Goal: Information Seeking & Learning: Learn about a topic

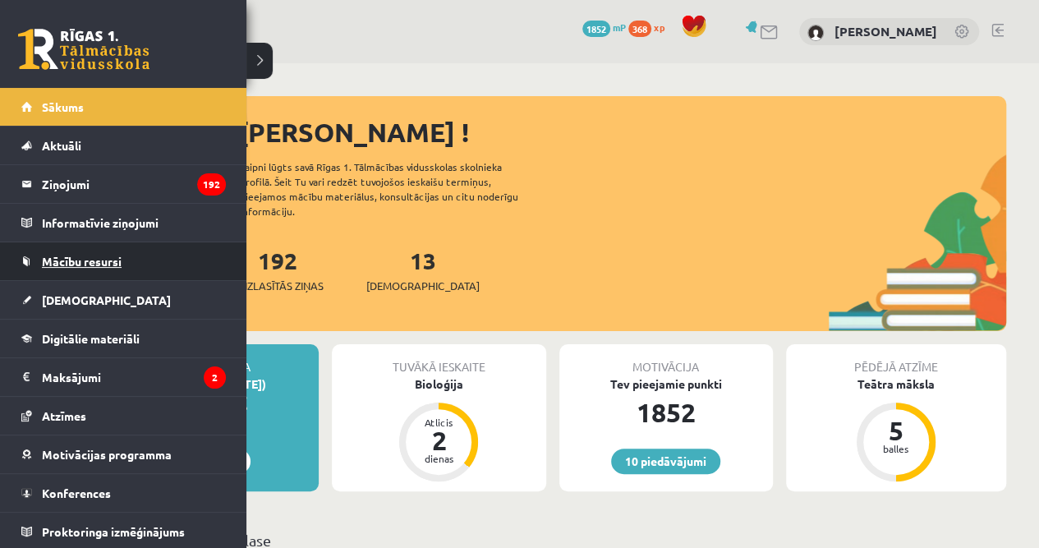
click at [48, 262] on span "Mācību resursi" at bounding box center [82, 261] width 80 height 15
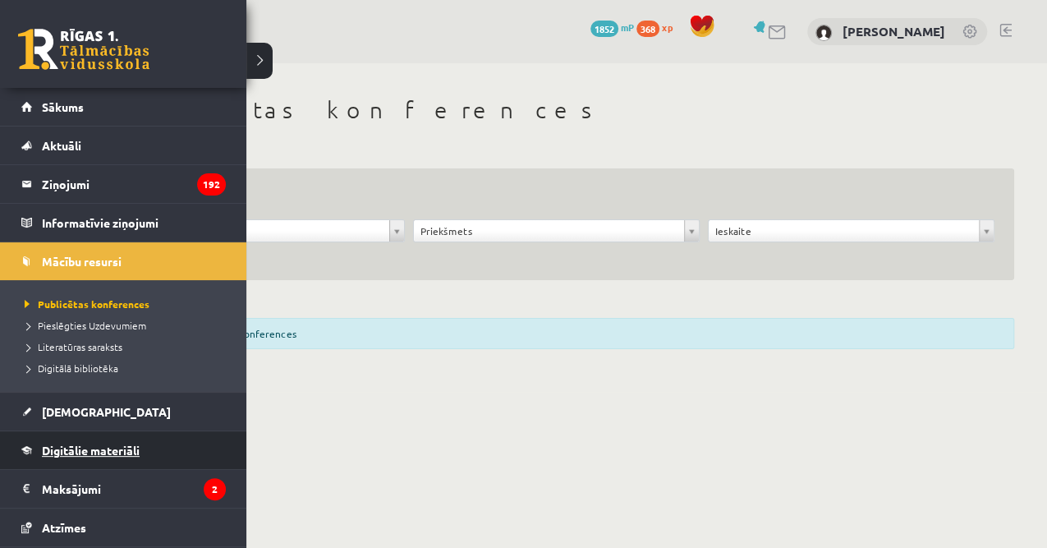
click at [125, 458] on link "Digitālie materiāli" at bounding box center [123, 450] width 204 height 38
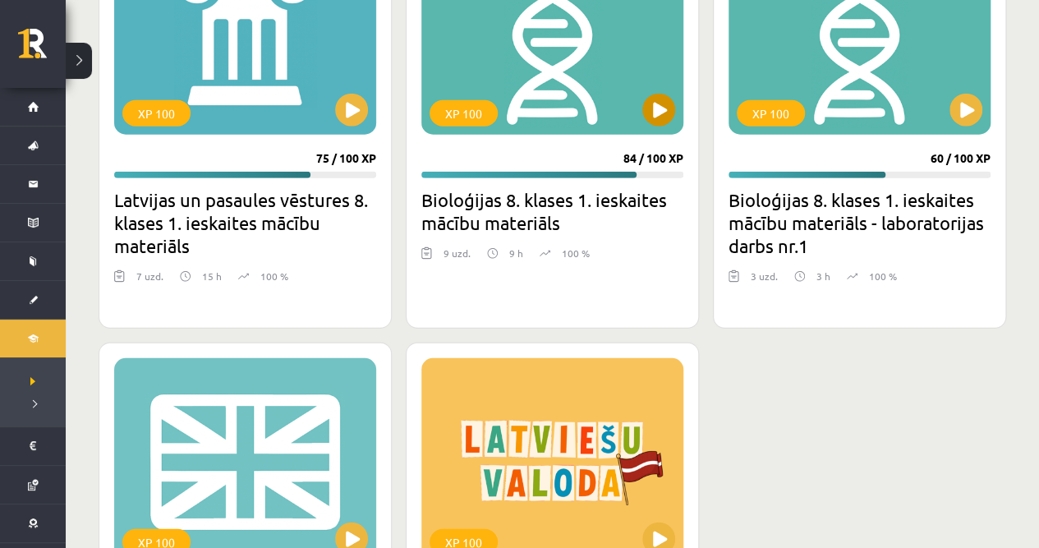
scroll to position [1971, 0]
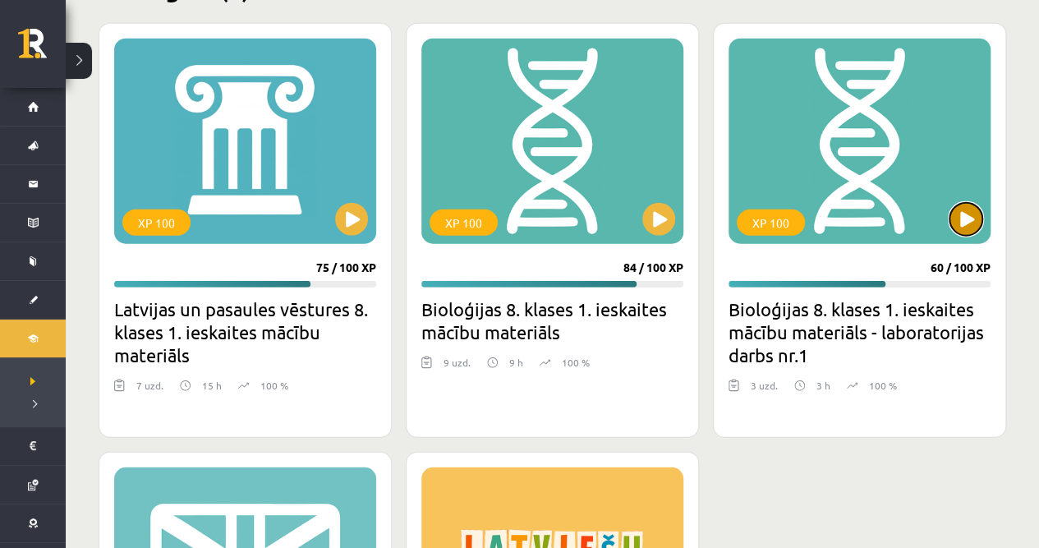
click at [950, 223] on button at bounding box center [965, 219] width 33 height 33
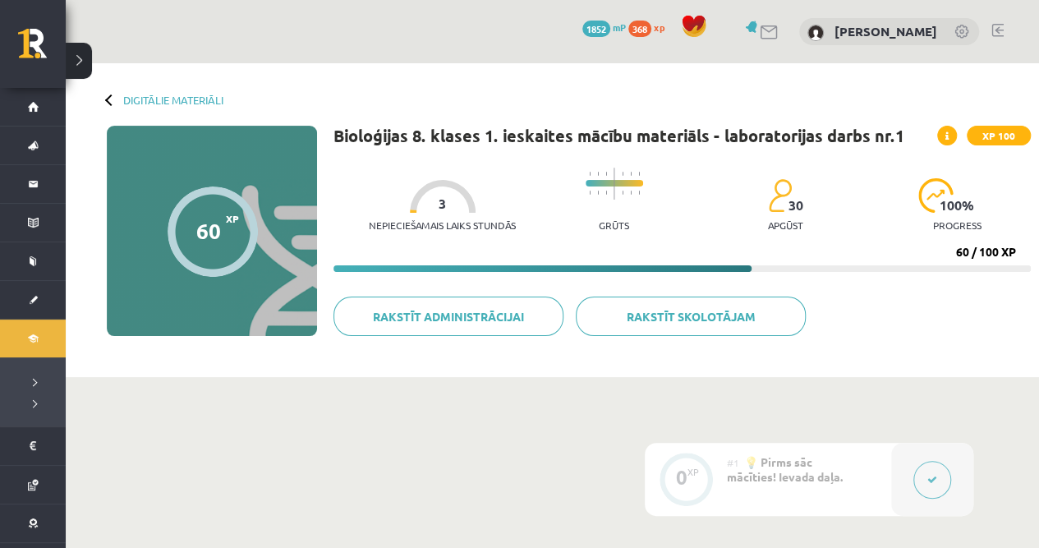
scroll to position [54, 0]
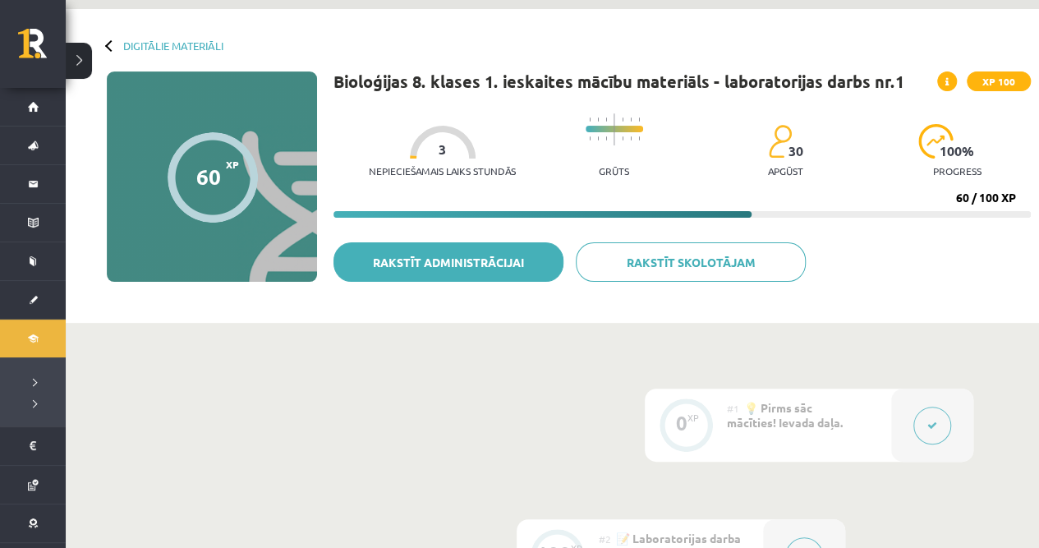
click at [517, 262] on link "Rakstīt administrācijai" at bounding box center [448, 261] width 230 height 39
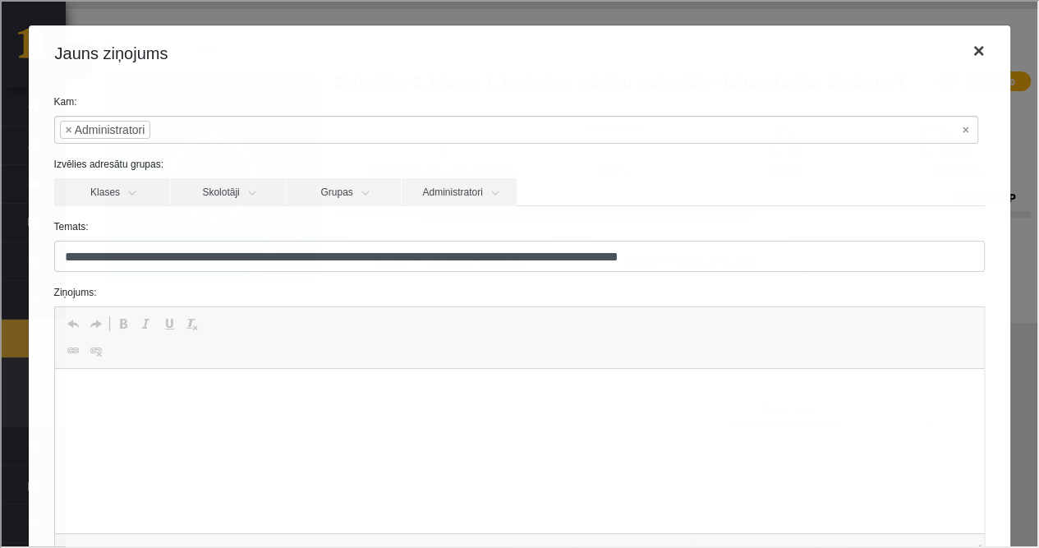
scroll to position [0, 0]
click at [978, 50] on button "×" at bounding box center [977, 49] width 38 height 46
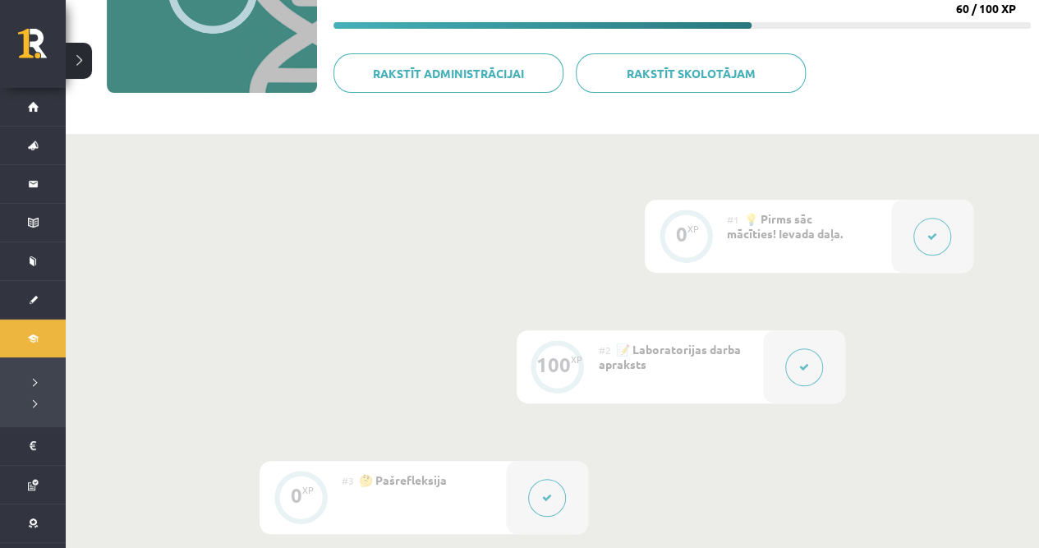
scroll to position [24, 0]
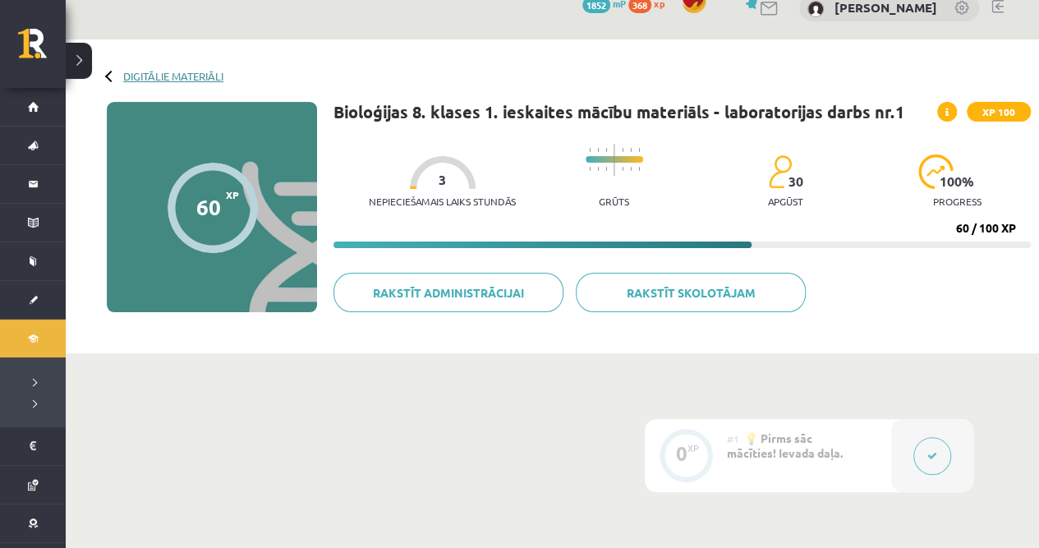
click at [136, 78] on link "Digitālie materiāli" at bounding box center [173, 76] width 100 height 12
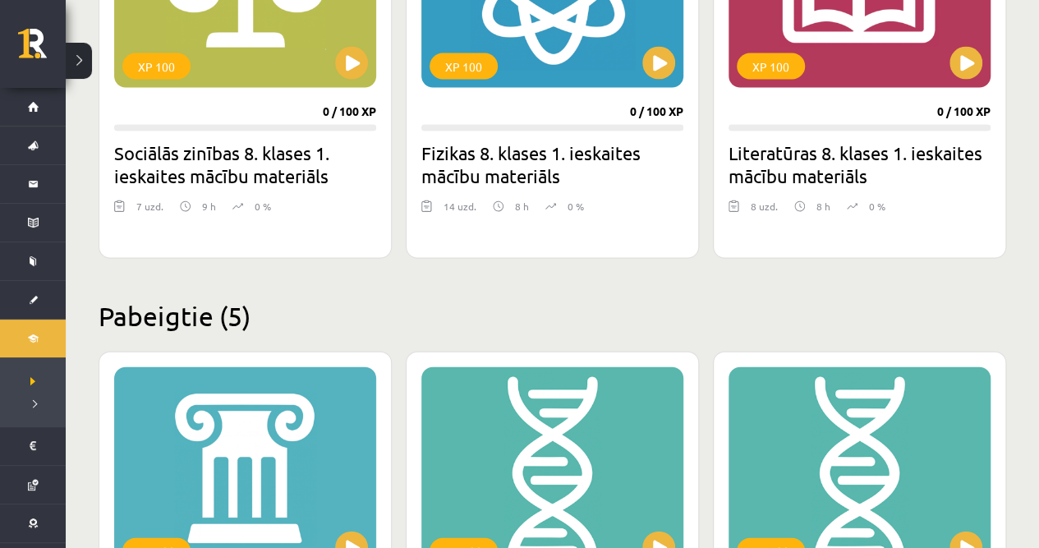
scroll to position [1971, 0]
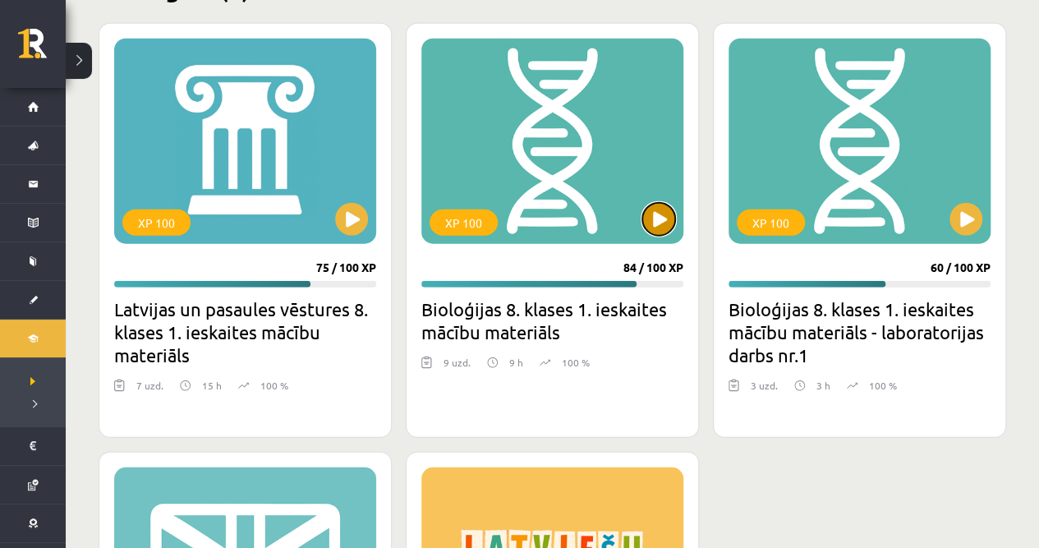
click at [650, 214] on button at bounding box center [658, 219] width 33 height 33
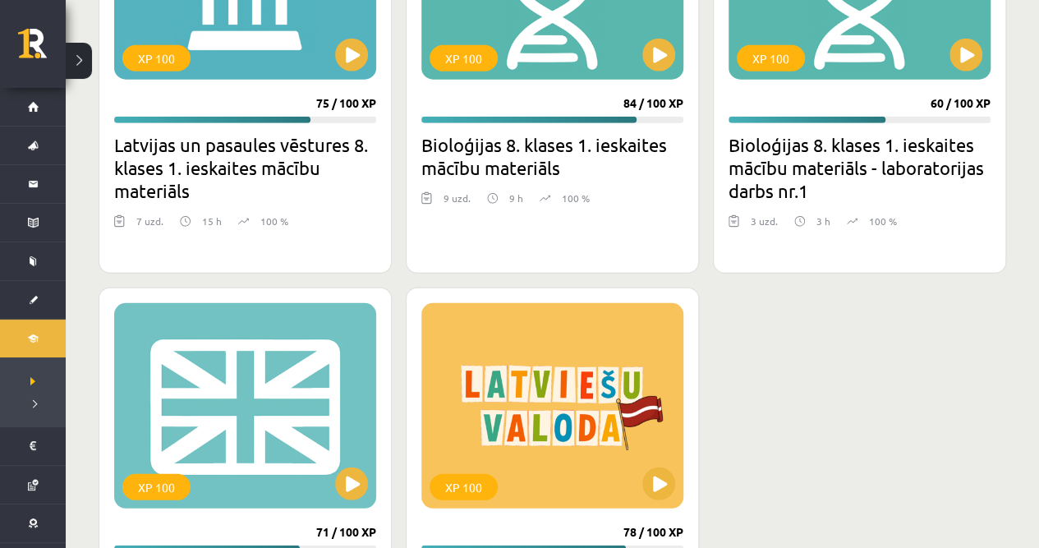
scroll to position [2245, 0]
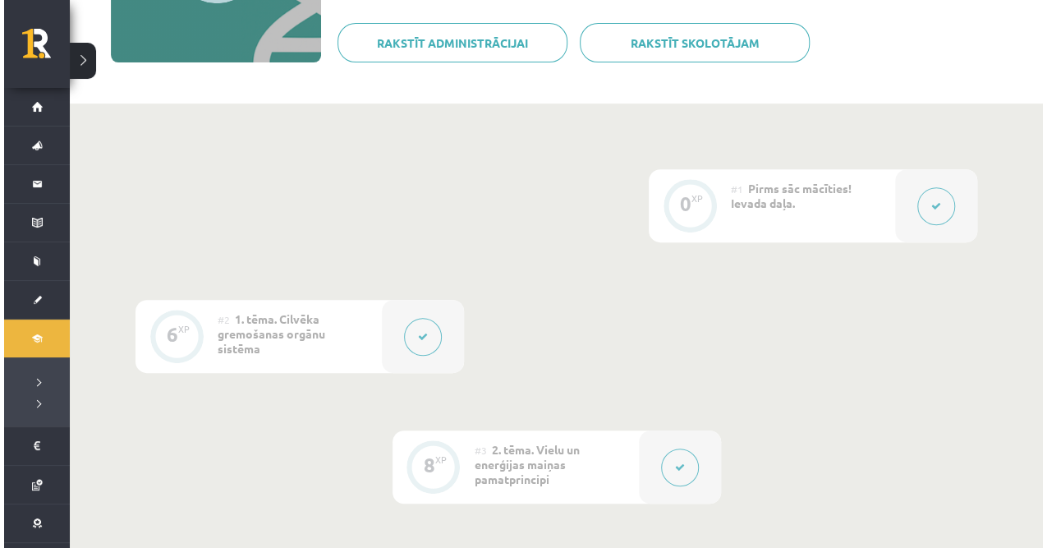
scroll to position [438, 0]
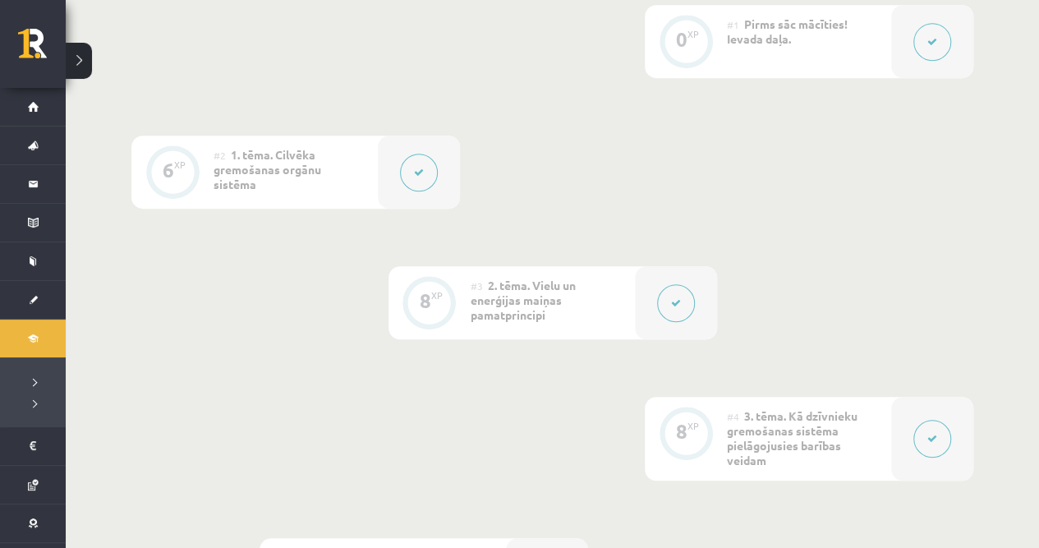
click at [439, 176] on div at bounding box center [419, 172] width 82 height 73
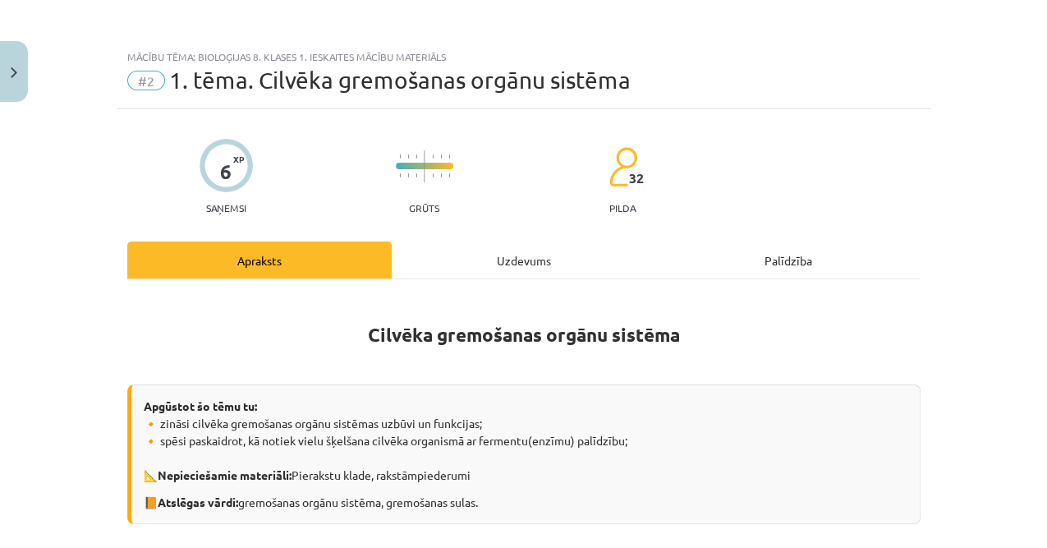
click at [560, 260] on div "Uzdevums" at bounding box center [524, 259] width 264 height 37
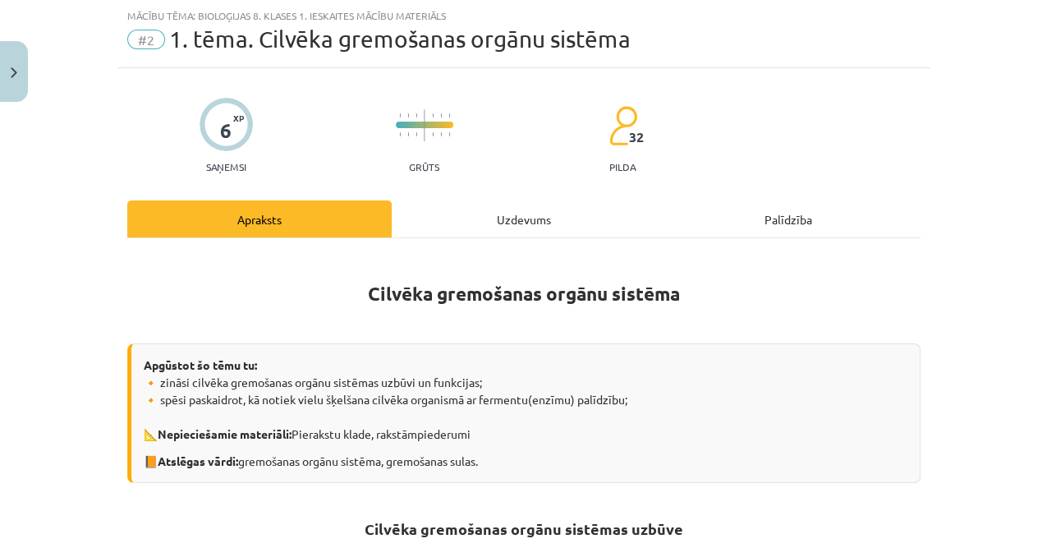
select select "*"
select select "**"
select select "*"
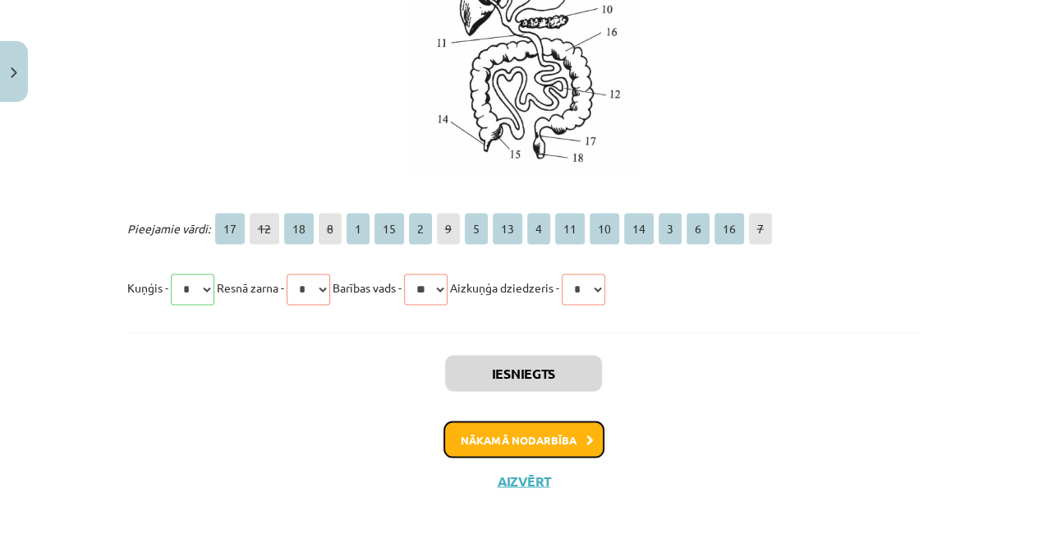
click at [521, 431] on button "Nākamā nodarbība" at bounding box center [523, 439] width 161 height 38
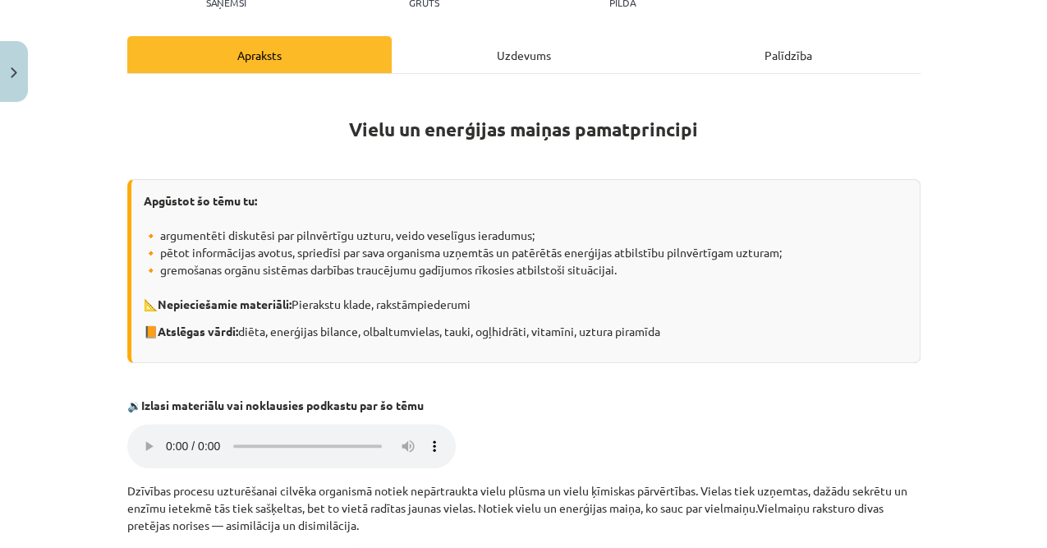
click at [500, 62] on div "Uzdevums" at bounding box center [524, 54] width 264 height 37
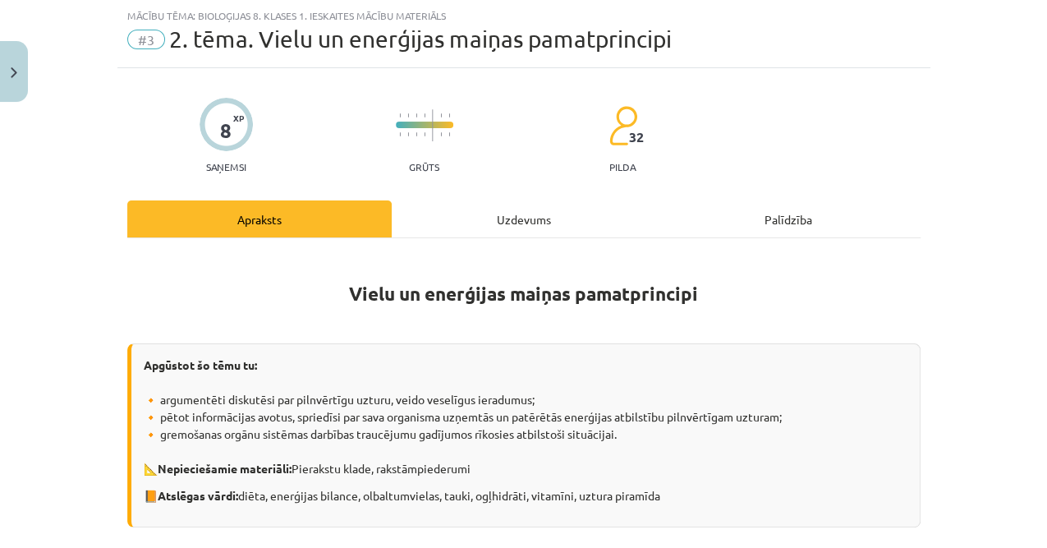
select select "**"
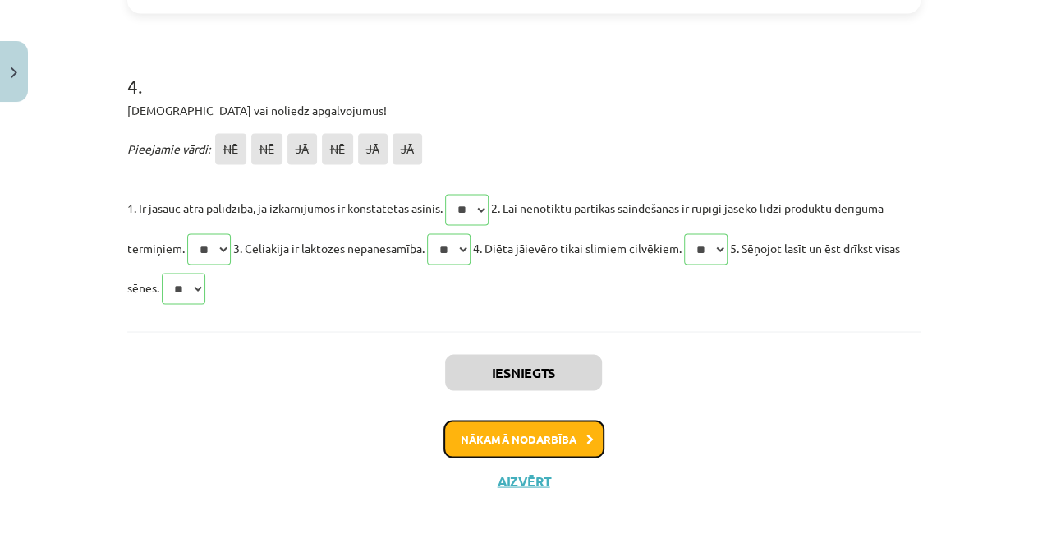
click at [522, 439] on button "Nākamā nodarbība" at bounding box center [523, 439] width 161 height 38
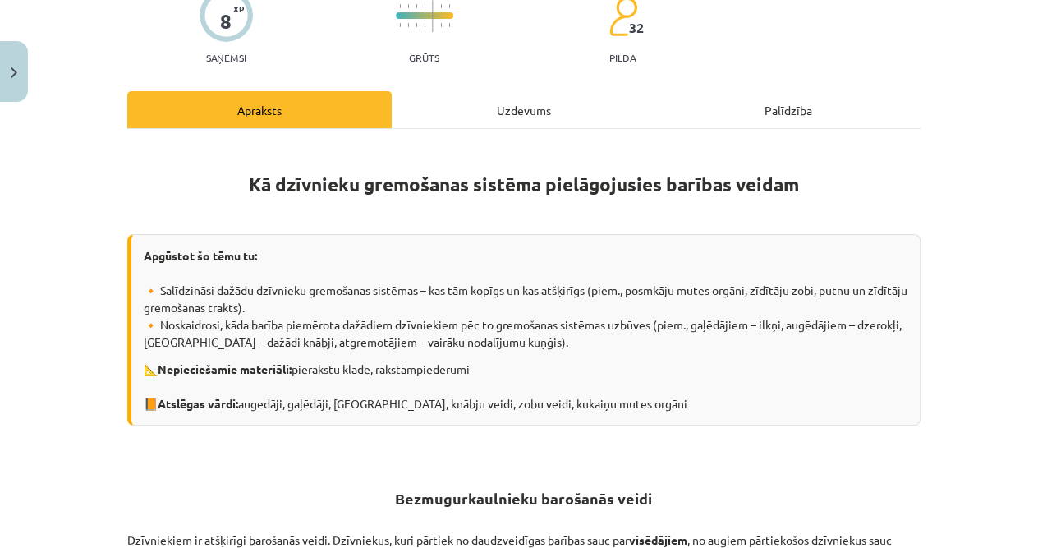
click at [511, 115] on div "Uzdevums" at bounding box center [524, 109] width 264 height 37
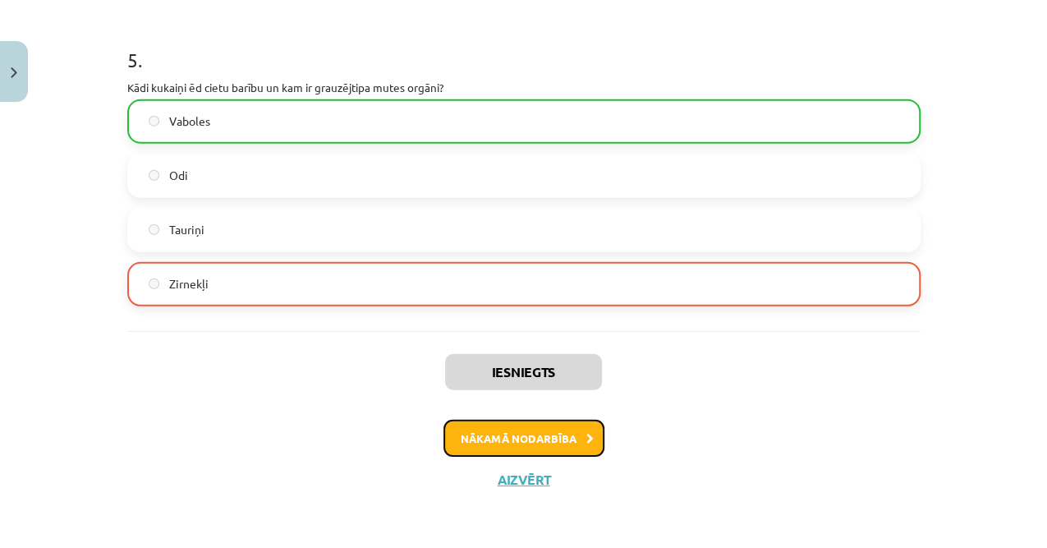
click at [499, 434] on button "Nākamā nodarbība" at bounding box center [523, 439] width 161 height 38
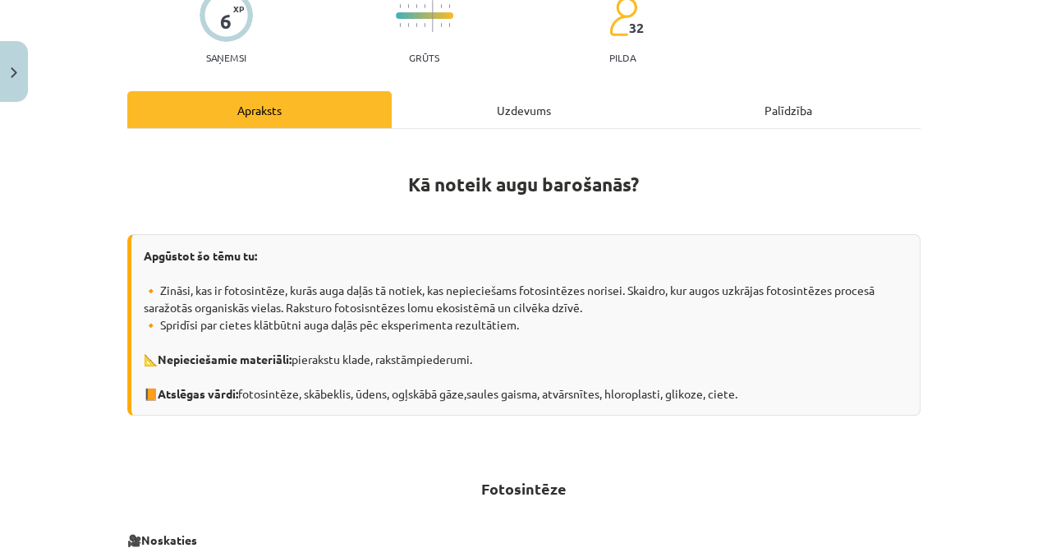
click at [513, 114] on div "Uzdevums" at bounding box center [524, 109] width 264 height 37
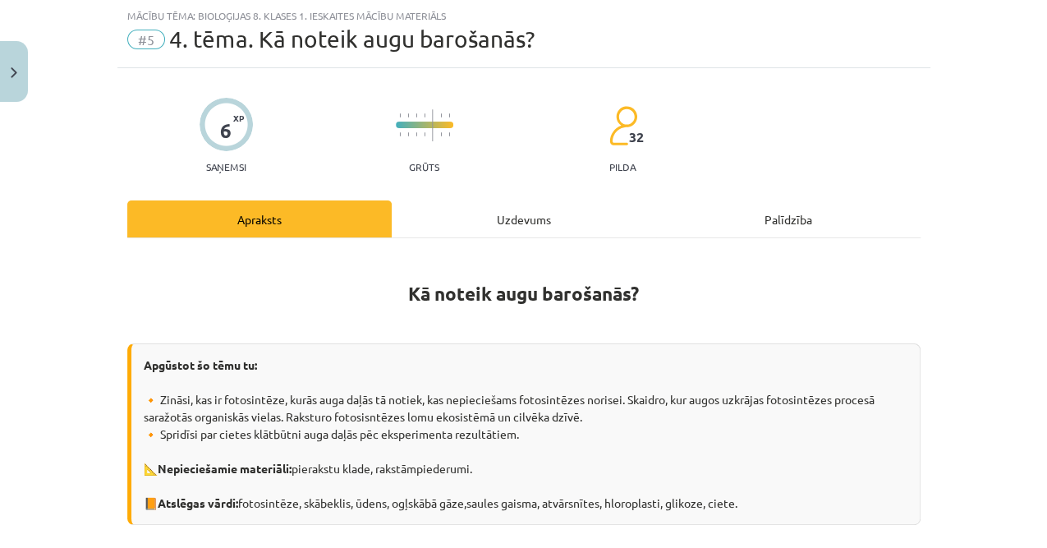
select select "**"
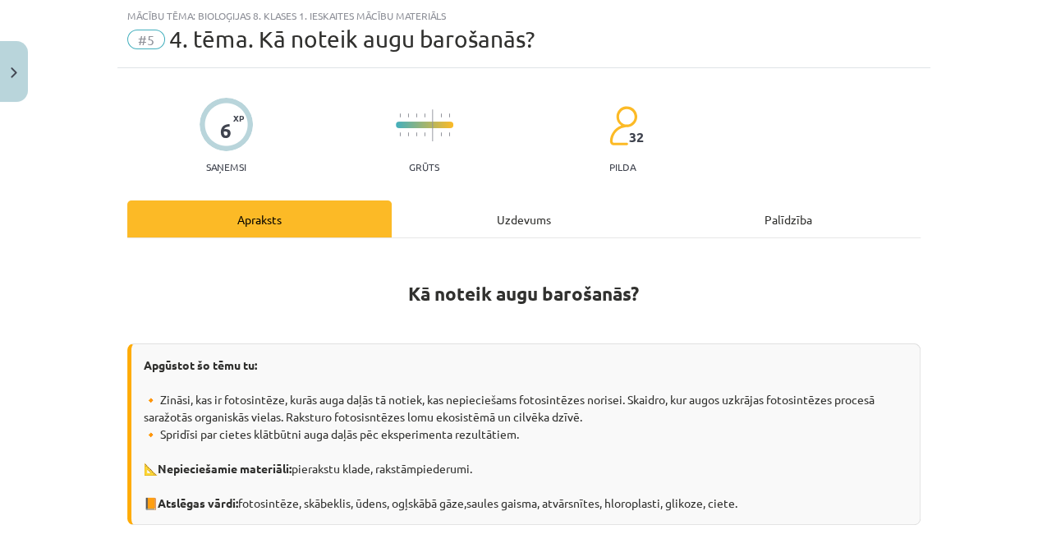
select select "**"
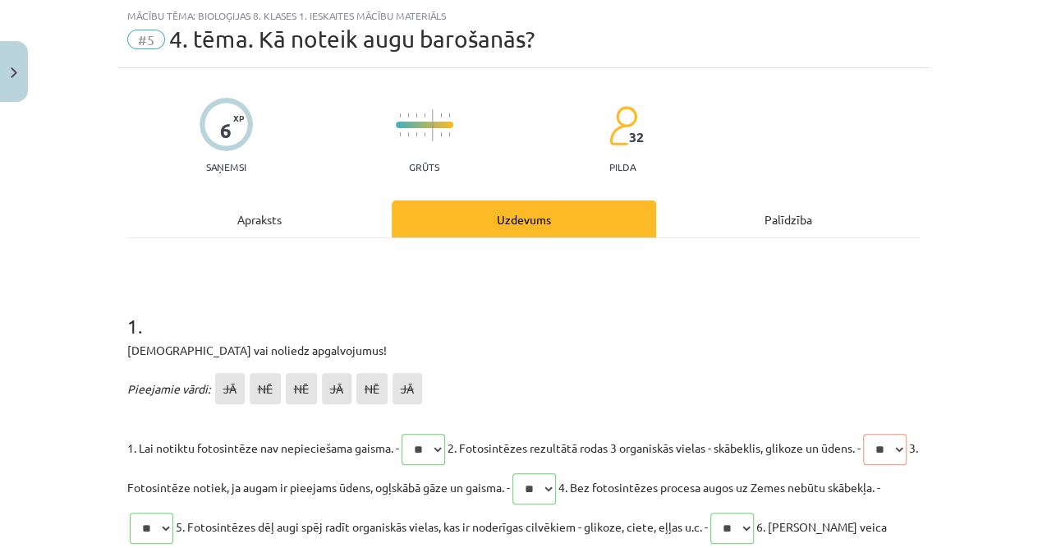
scroll to position [360, 0]
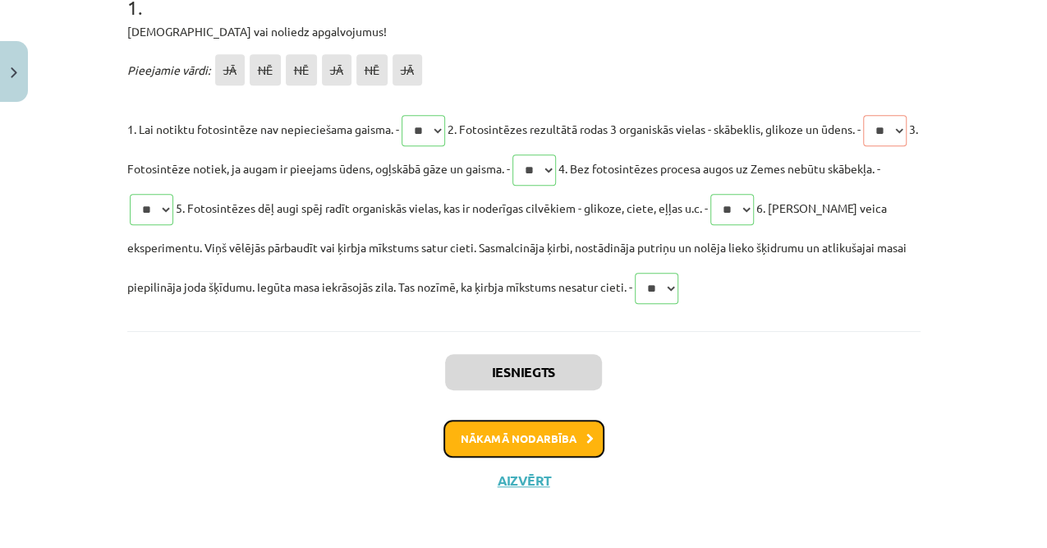
click at [517, 425] on button "Nākamā nodarbība" at bounding box center [523, 439] width 161 height 38
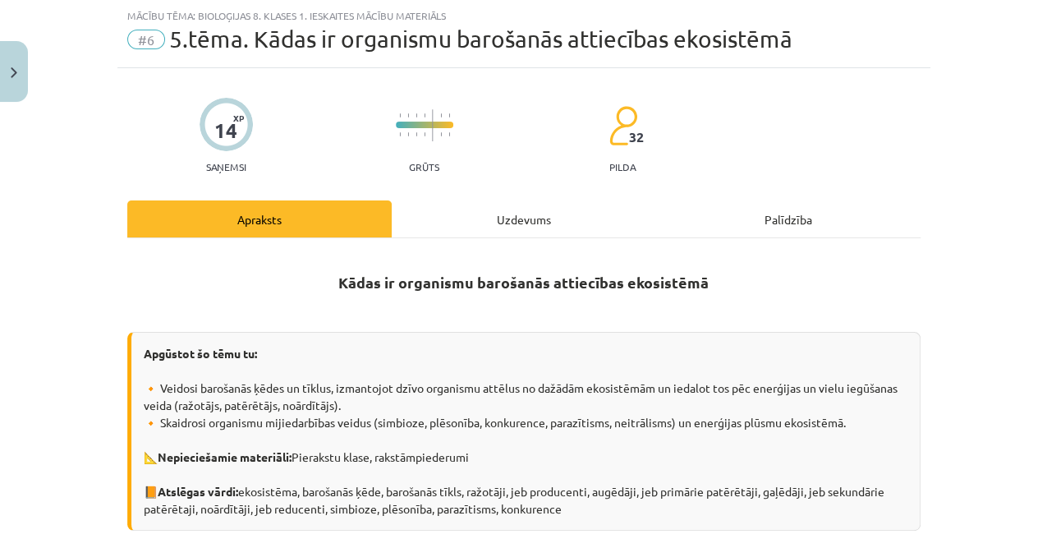
click at [508, 219] on div "Uzdevums" at bounding box center [524, 218] width 264 height 37
select select "*********"
select select "**********"
select select "********"
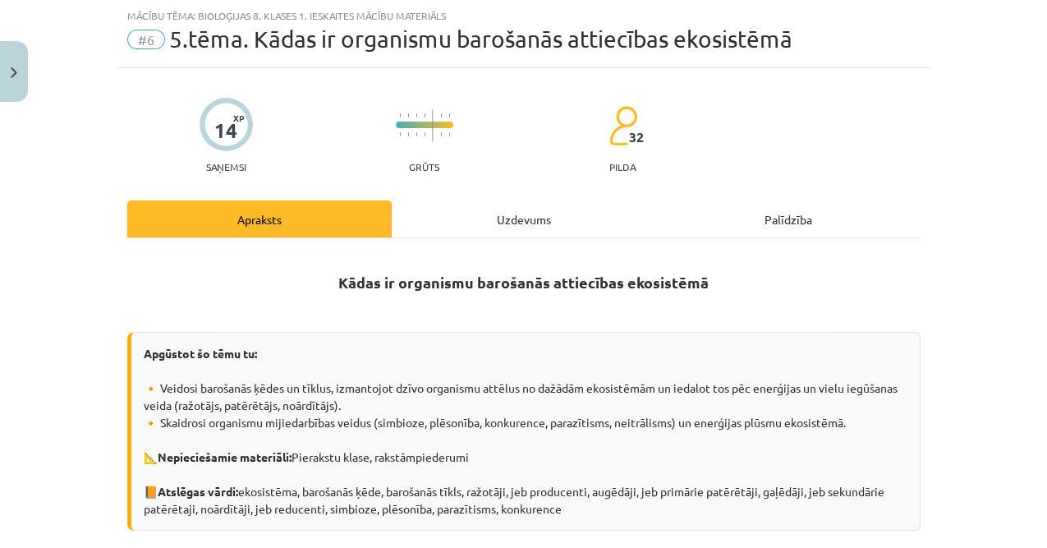
select select "**"
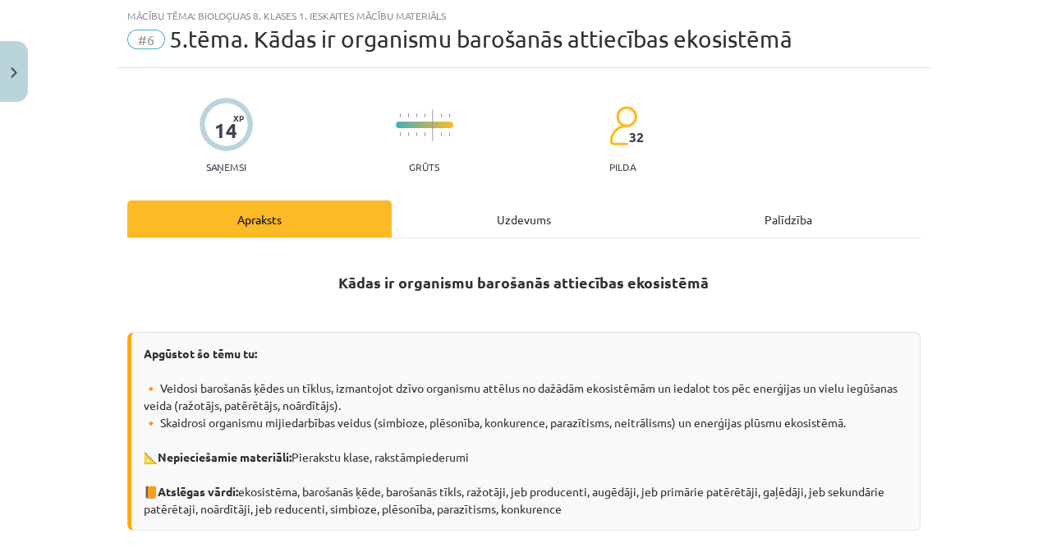
select select "**"
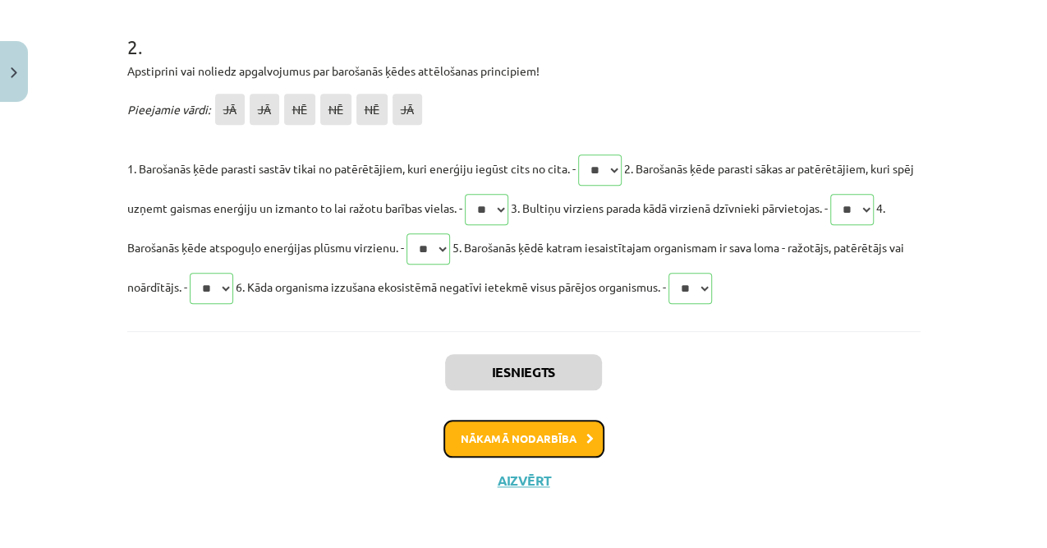
click at [557, 448] on button "Nākamā nodarbība" at bounding box center [523, 439] width 161 height 38
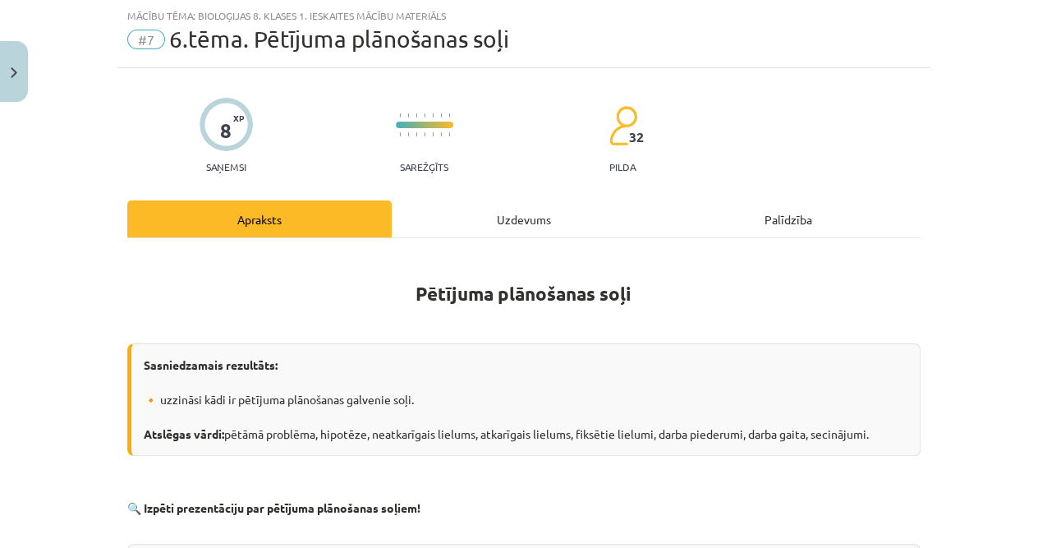
click at [513, 207] on div "Uzdevums" at bounding box center [524, 218] width 264 height 37
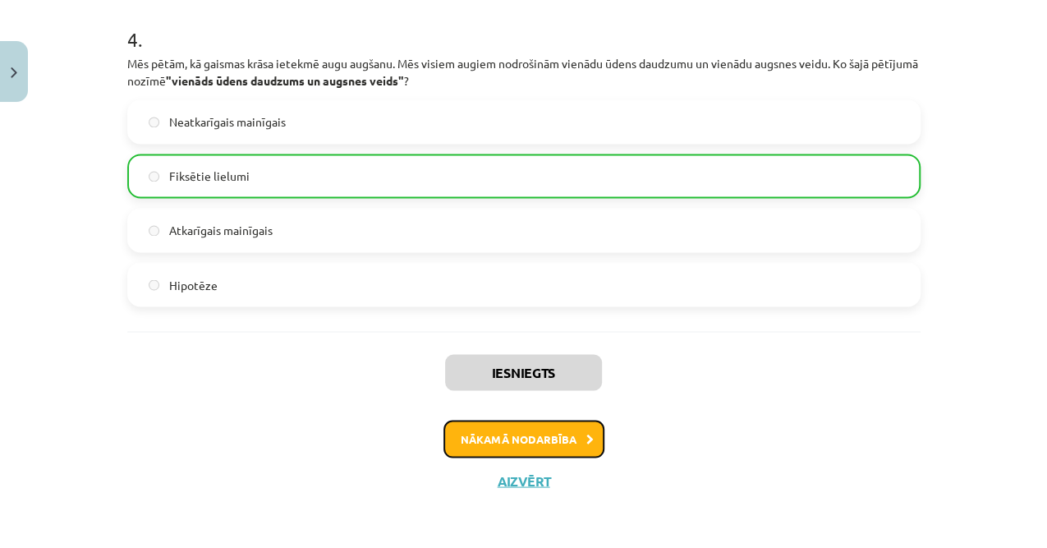
click at [523, 440] on button "Nākamā nodarbība" at bounding box center [523, 439] width 161 height 38
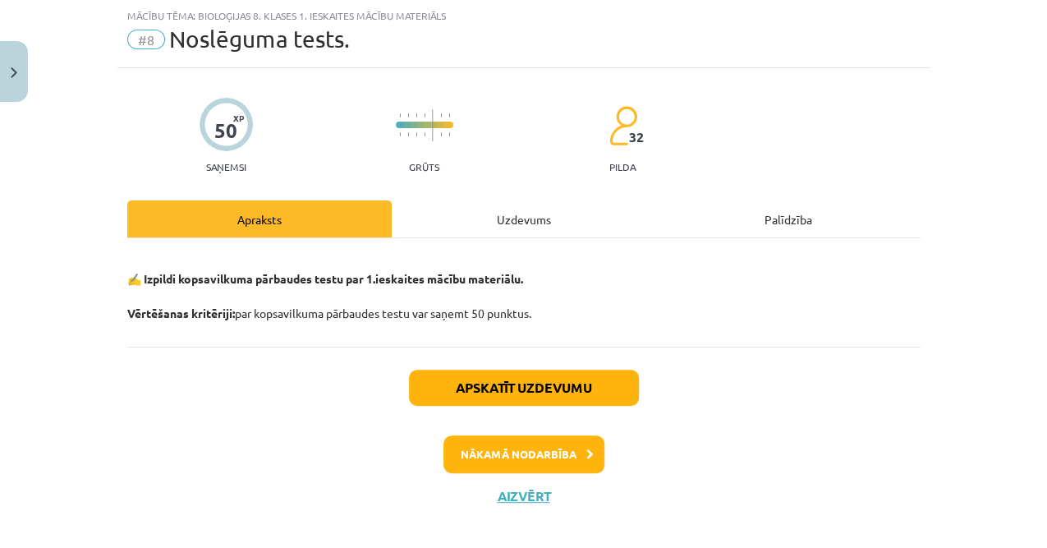
click at [518, 223] on div "Uzdevums" at bounding box center [524, 218] width 264 height 37
select select "*******"
select select "*****"
select select "****"
select select "********"
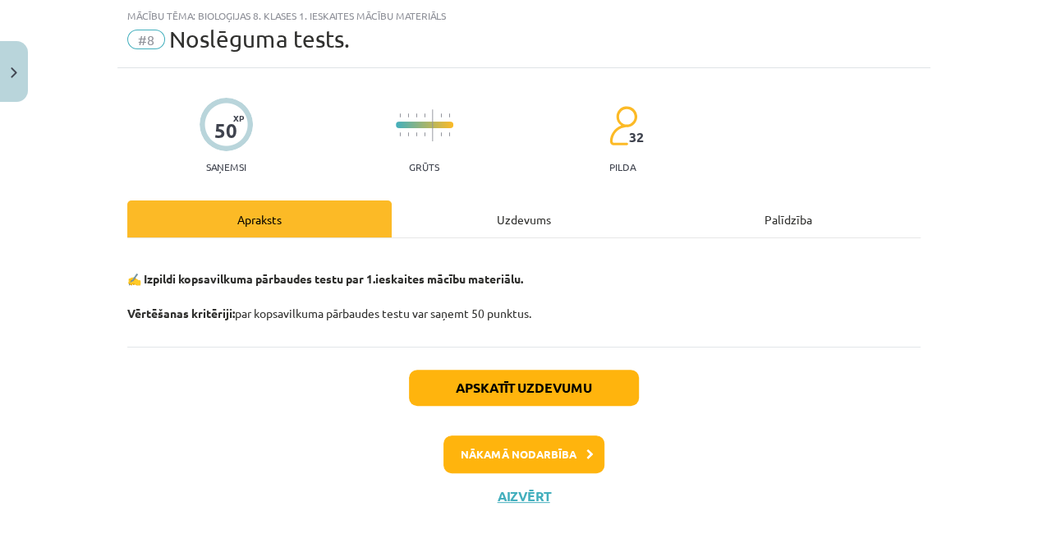
select select "*********"
select select "**"
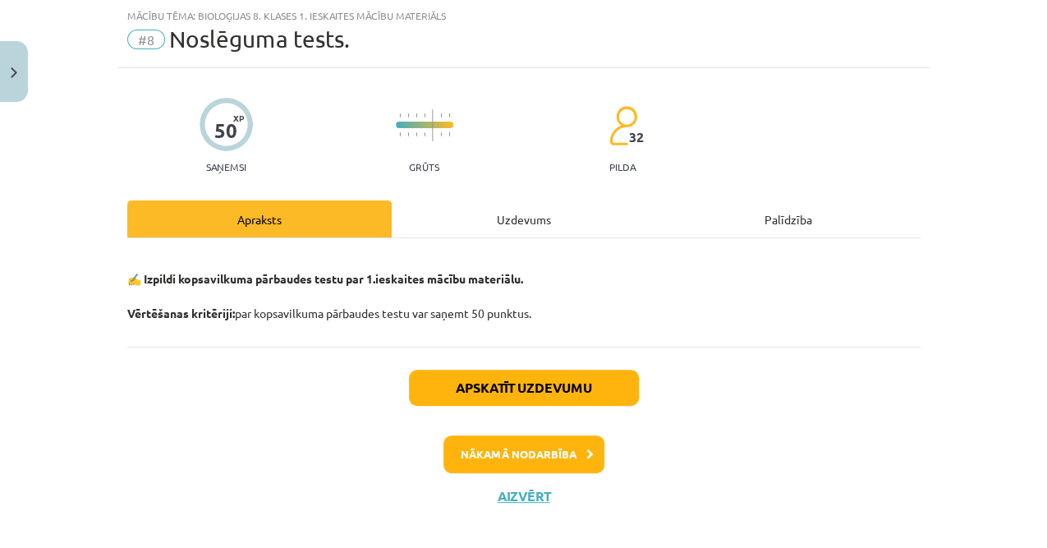
select select "**"
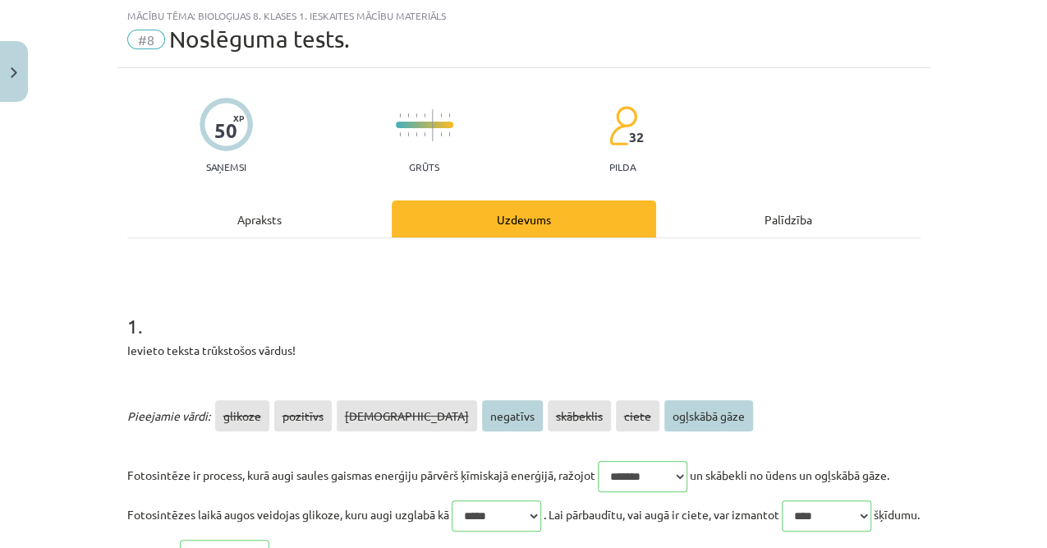
click at [300, 217] on div "Apraksts" at bounding box center [259, 218] width 264 height 37
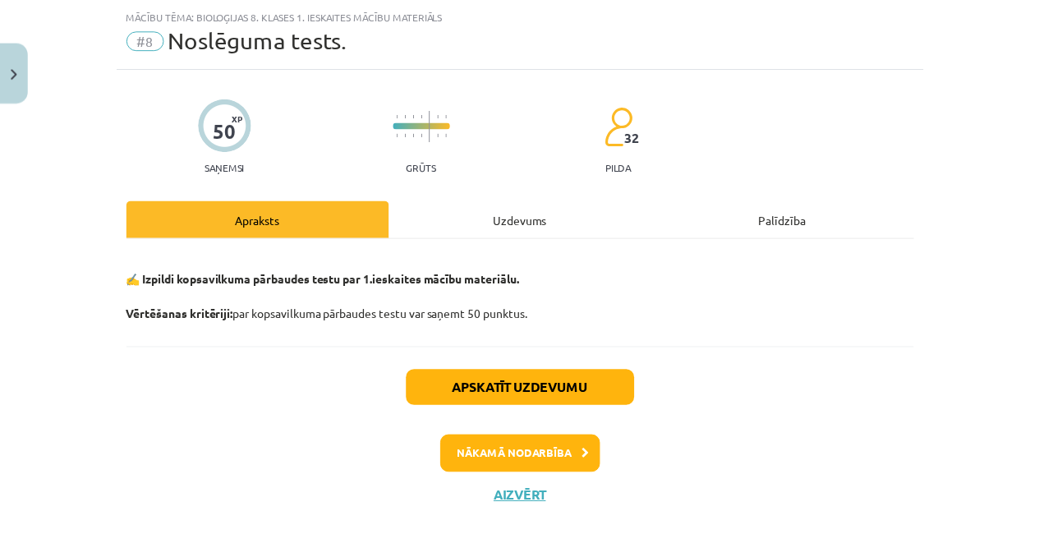
scroll to position [57, 0]
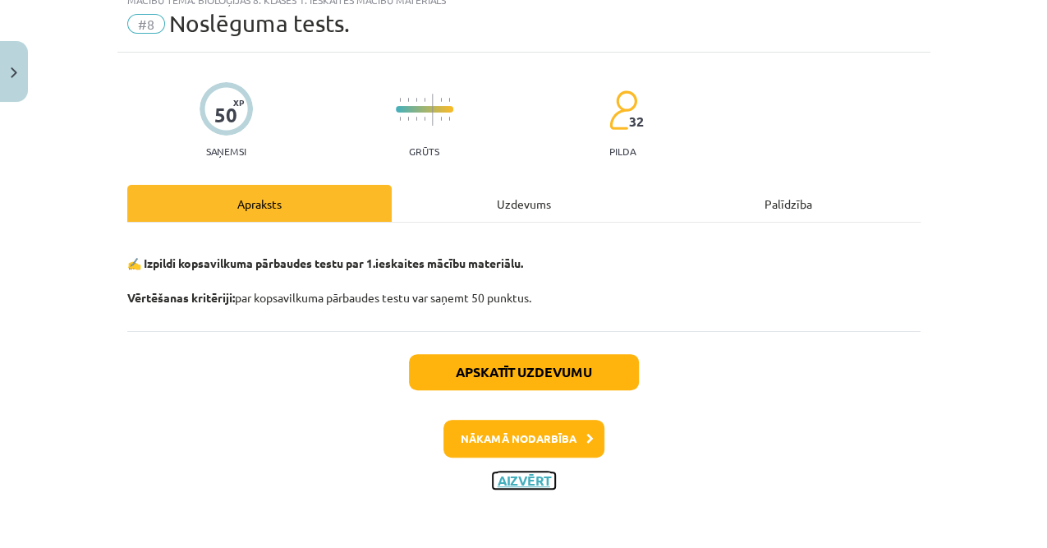
click at [510, 476] on button "Aizvērt" at bounding box center [524, 480] width 62 height 16
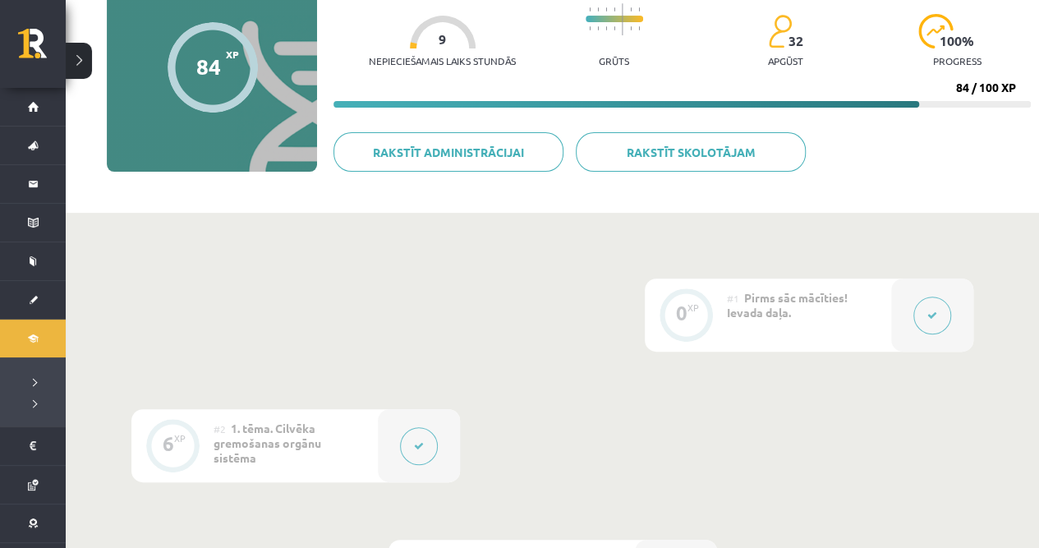
scroll to position [0, 0]
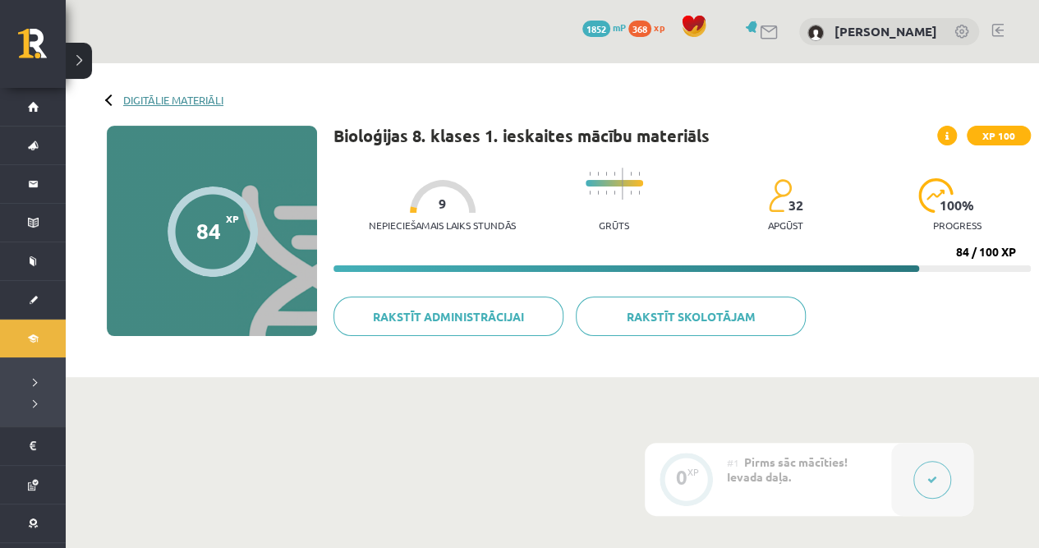
click at [178, 95] on link "Digitālie materiāli" at bounding box center [173, 100] width 100 height 12
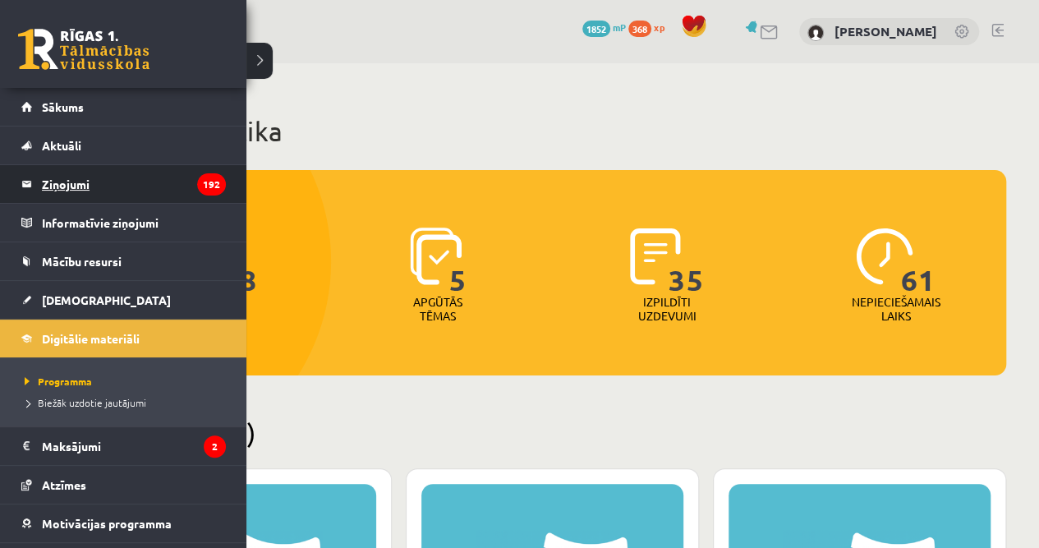
click at [44, 180] on legend "Ziņojumi 192" at bounding box center [134, 184] width 184 height 38
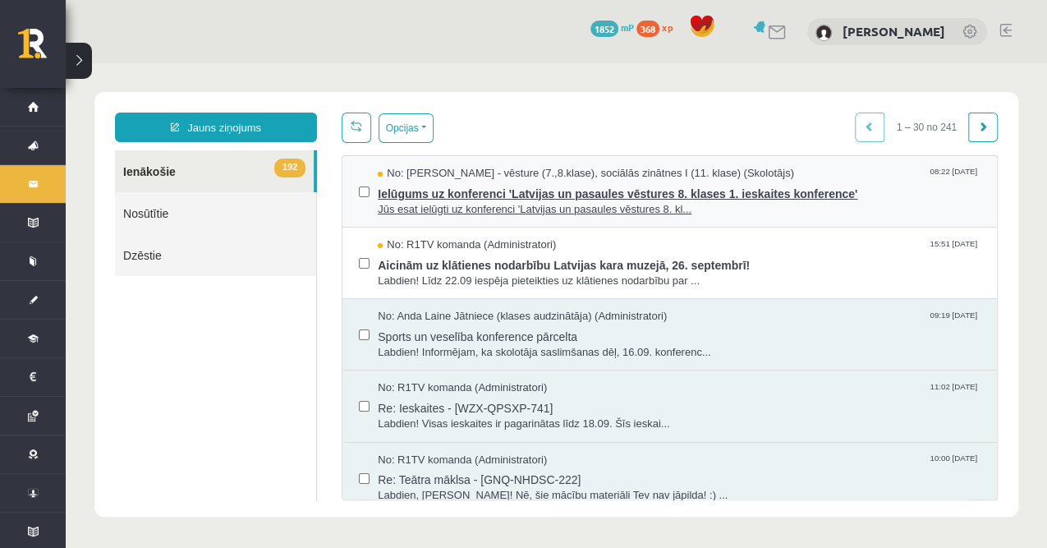
click at [477, 183] on span "Ielūgums uz konferenci 'Latvijas un pasaules vēstures 8. klases 1. ieskaites ko…" at bounding box center [679, 192] width 603 height 21
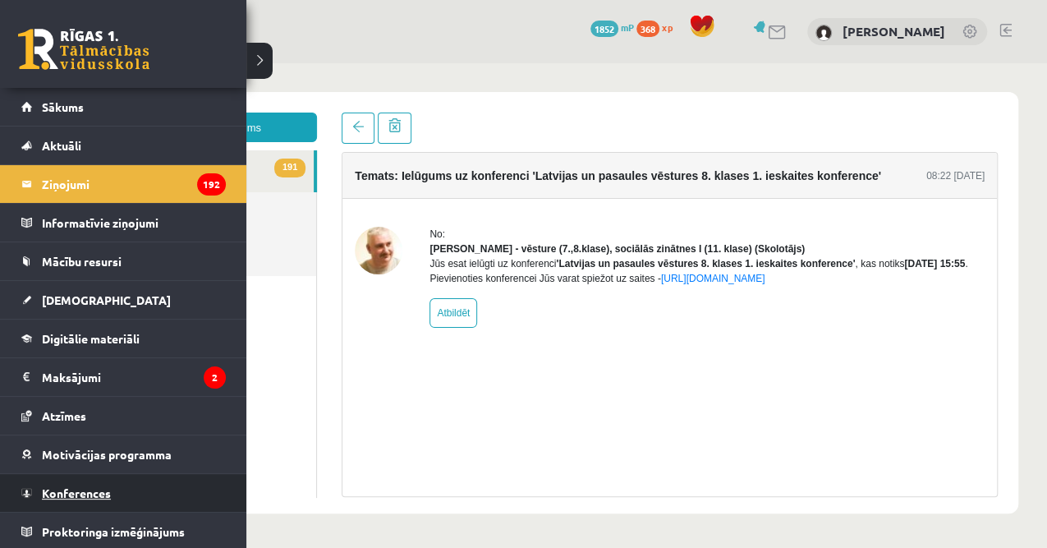
click at [140, 475] on link "Konferences" at bounding box center [123, 493] width 204 height 38
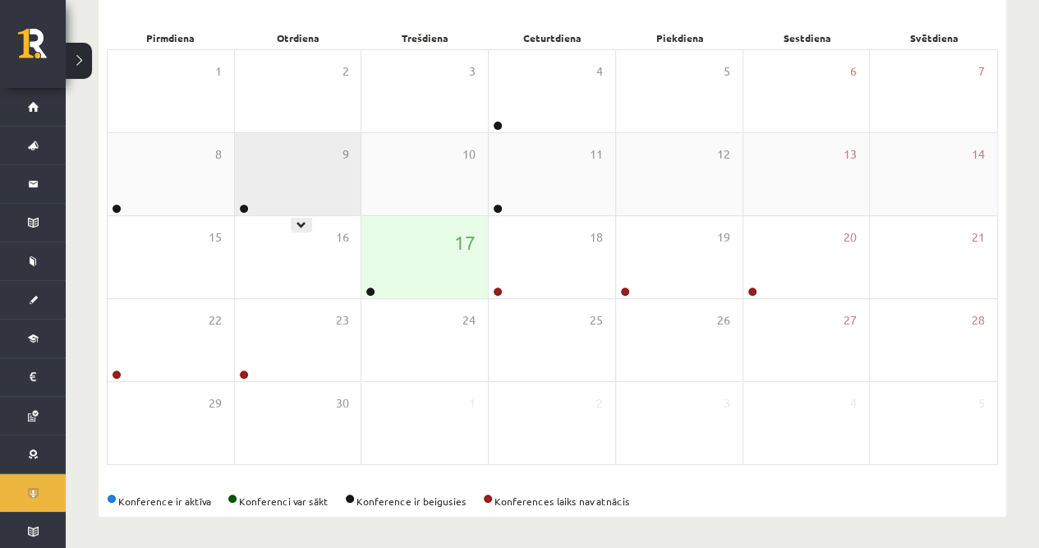
scroll to position [181, 0]
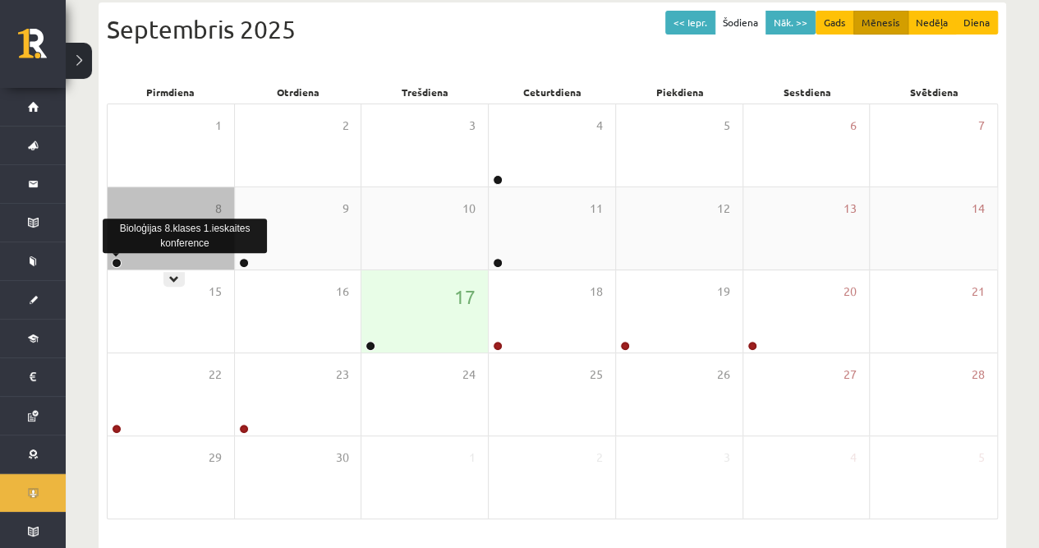
click at [116, 258] on link at bounding box center [117, 263] width 10 height 10
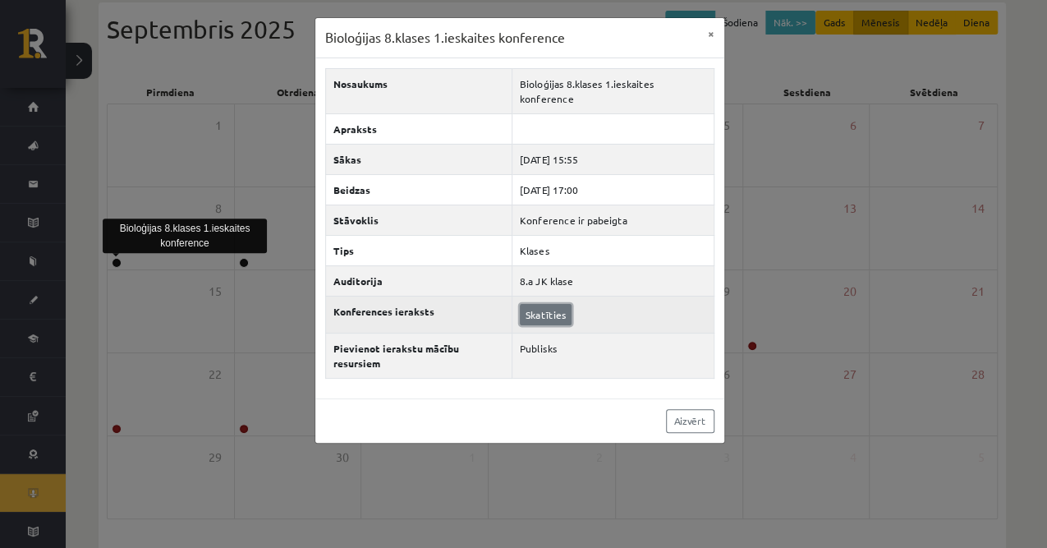
click at [552, 304] on link "Skatīties" at bounding box center [546, 314] width 52 height 21
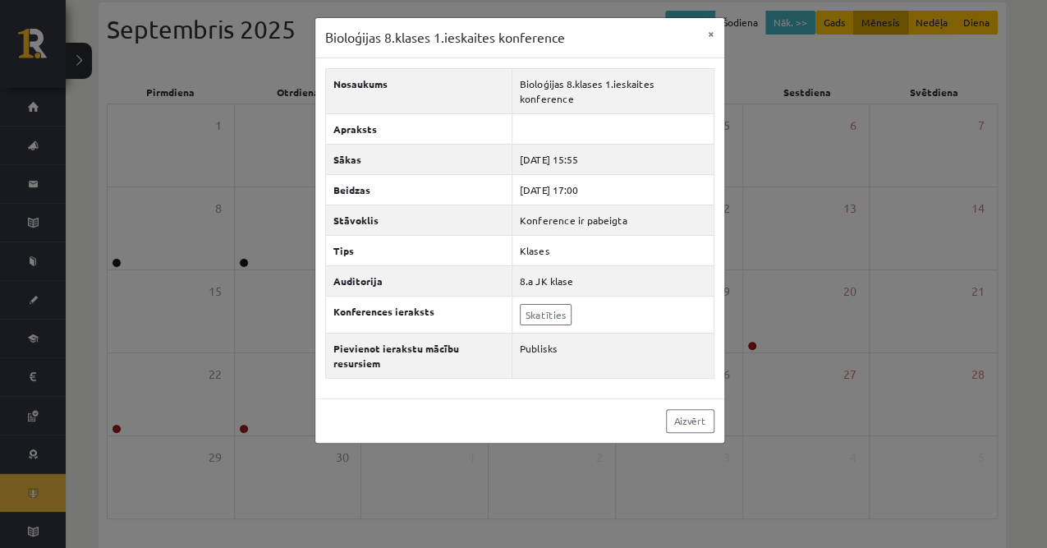
click at [19, 194] on div "Bioloģijas 8.klases 1.ieskaites konference × Nosaukums Bioloģijas 8.klases 1.ie…" at bounding box center [523, 274] width 1047 height 548
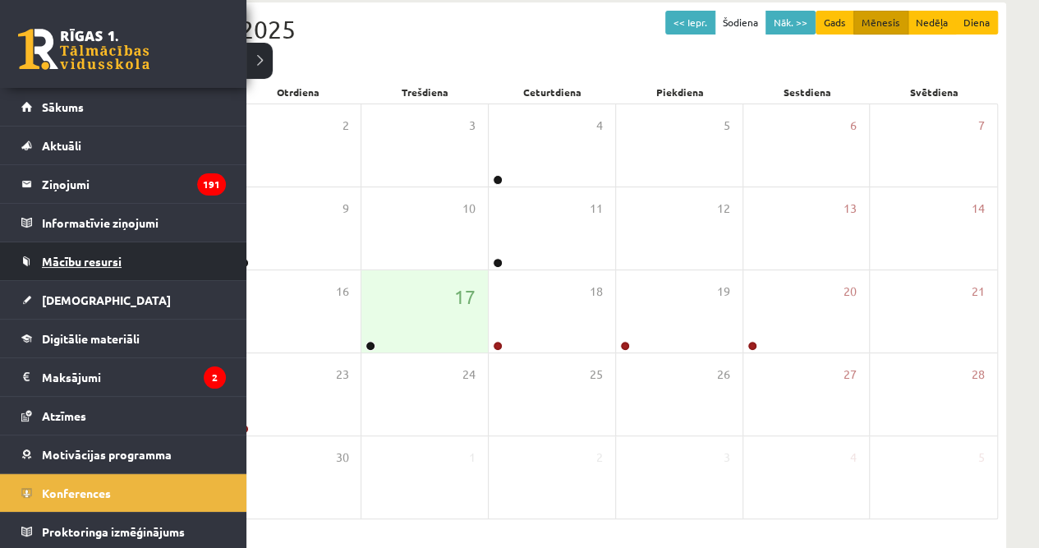
click at [80, 255] on span "Mācību resursi" at bounding box center [82, 261] width 80 height 15
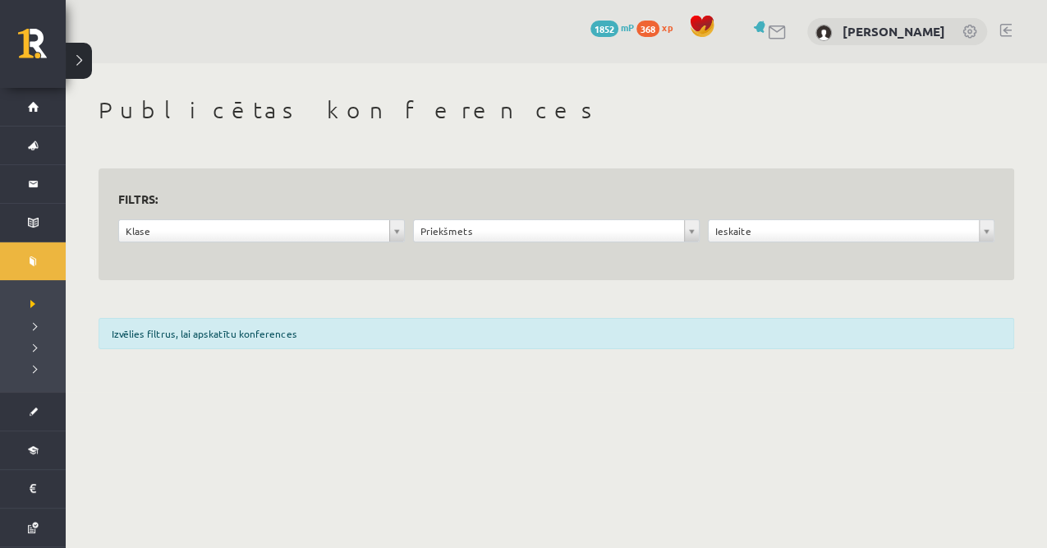
click at [294, 213] on form "**********" at bounding box center [556, 224] width 876 height 73
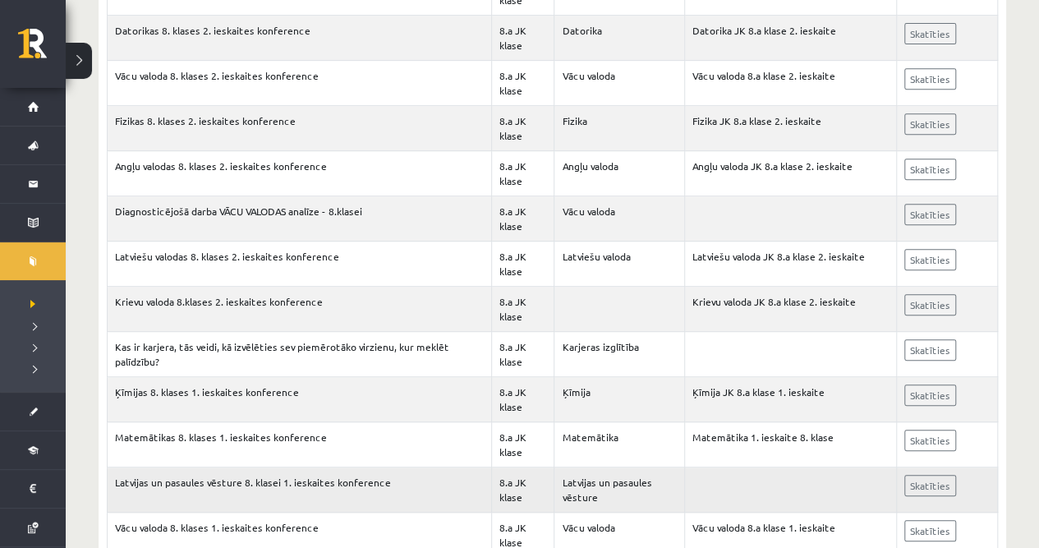
scroll to position [3390, 0]
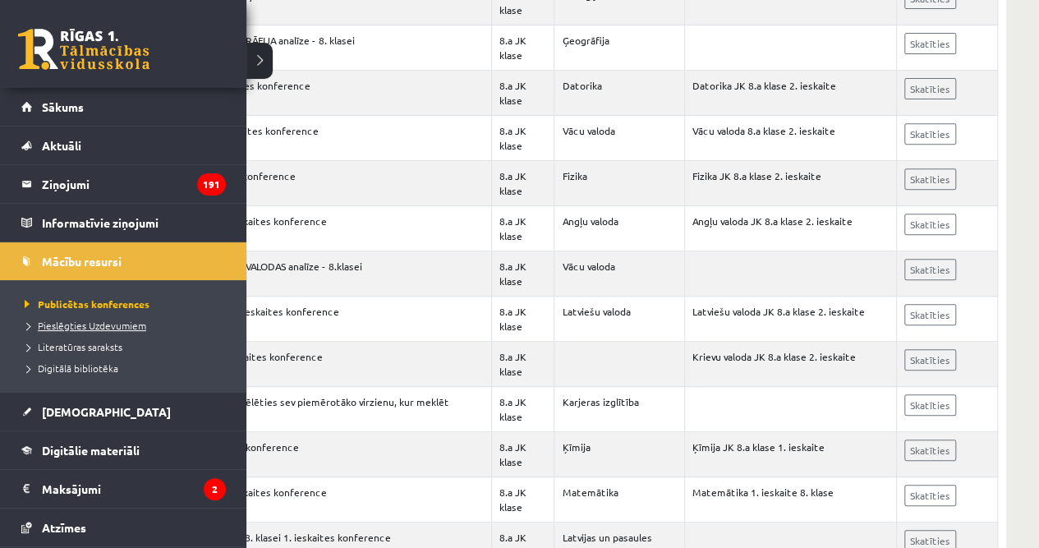
click at [86, 329] on span "Pieslēgties Uzdevumiem" at bounding box center [84, 325] width 126 height 13
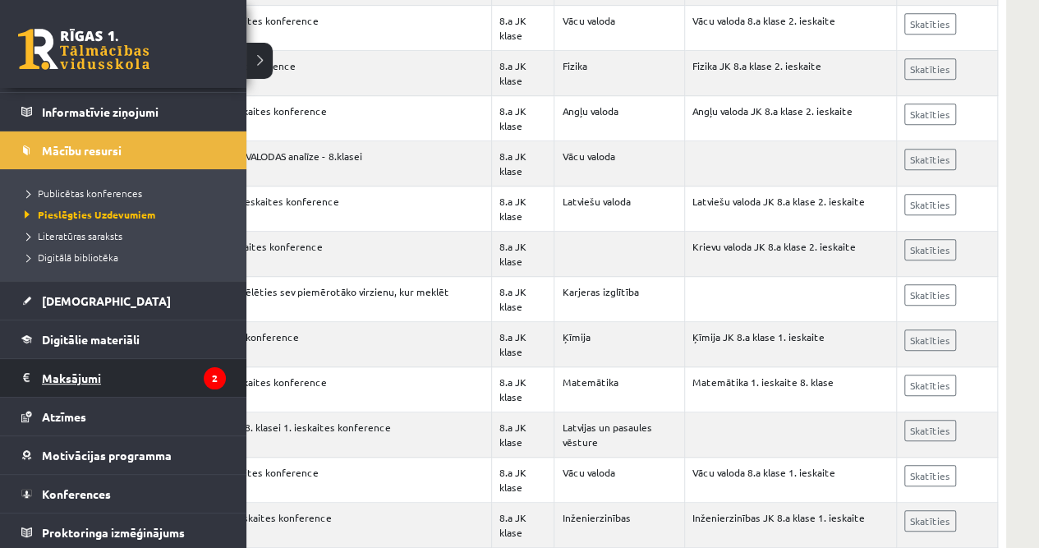
scroll to position [3554, 0]
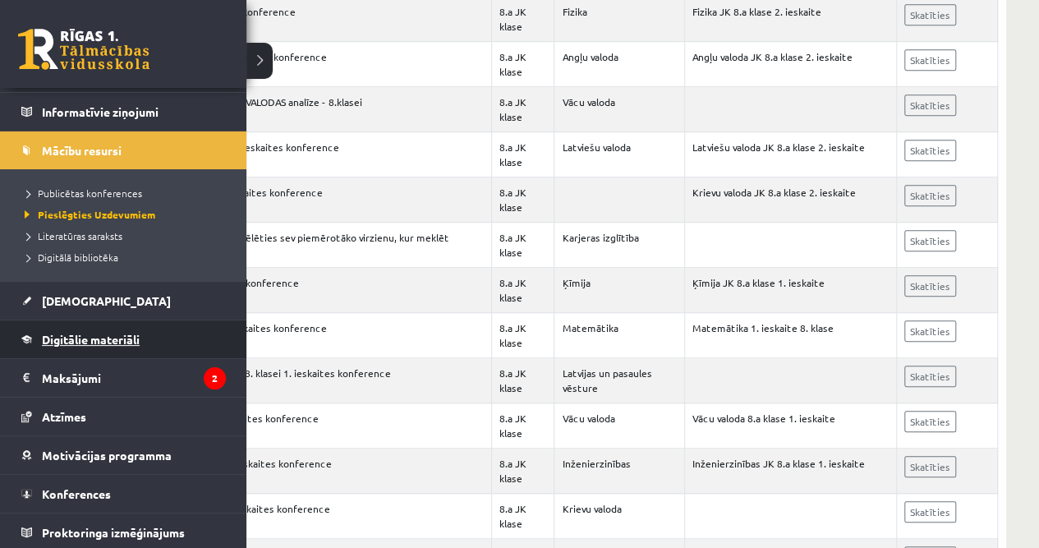
click at [133, 340] on span "Digitālie materiāli" at bounding box center [91, 339] width 98 height 15
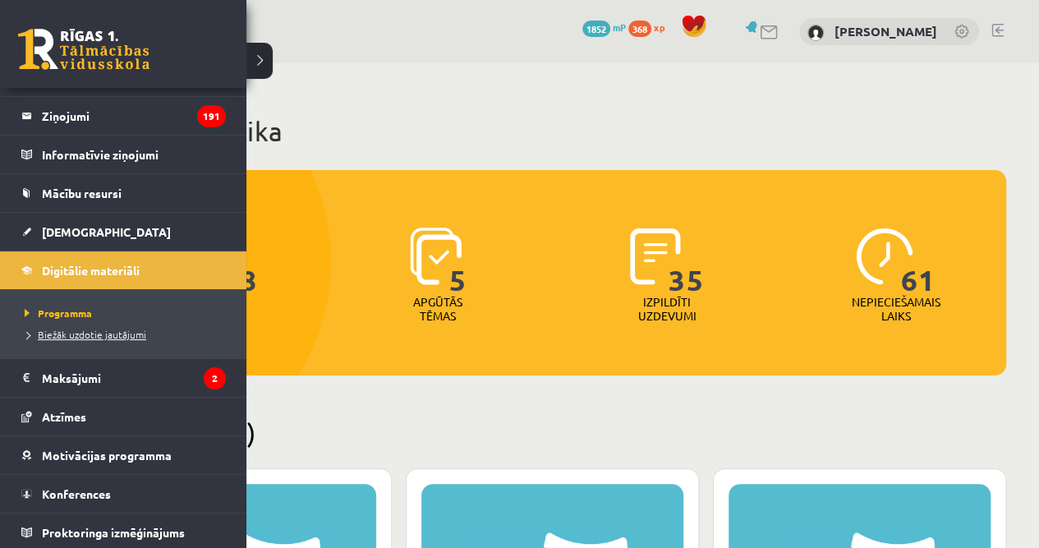
click at [83, 337] on span "Biežāk uzdotie jautājumi" at bounding box center [84, 334] width 126 height 13
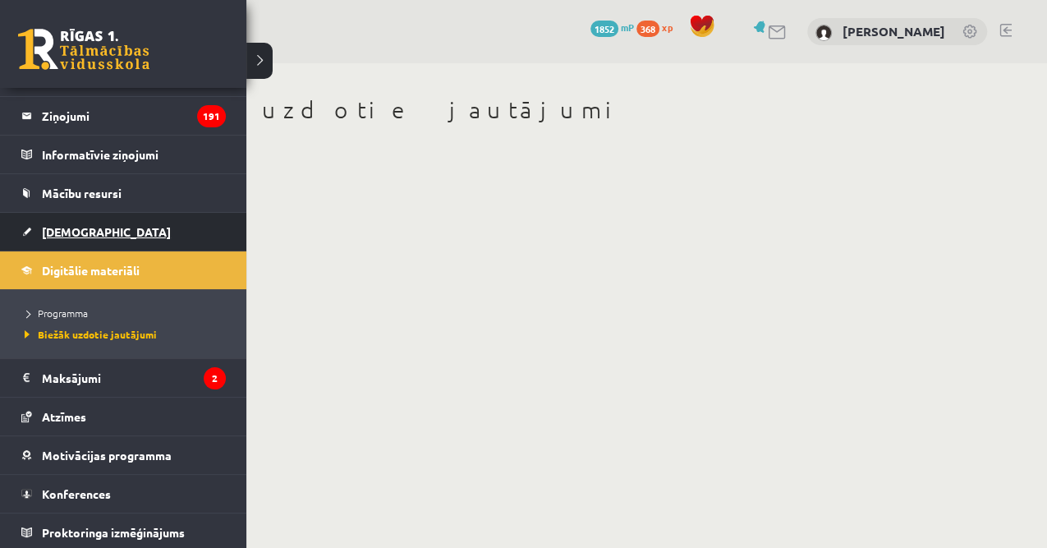
click at [128, 246] on link "[DEMOGRAPHIC_DATA]" at bounding box center [123, 232] width 204 height 38
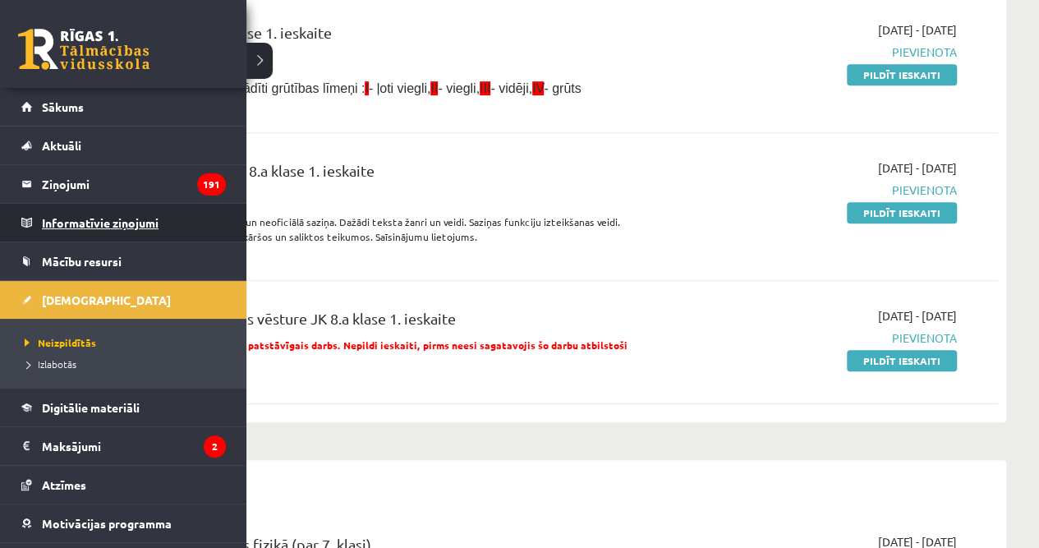
click at [81, 228] on legend "Informatīvie ziņojumi 0" at bounding box center [134, 223] width 184 height 38
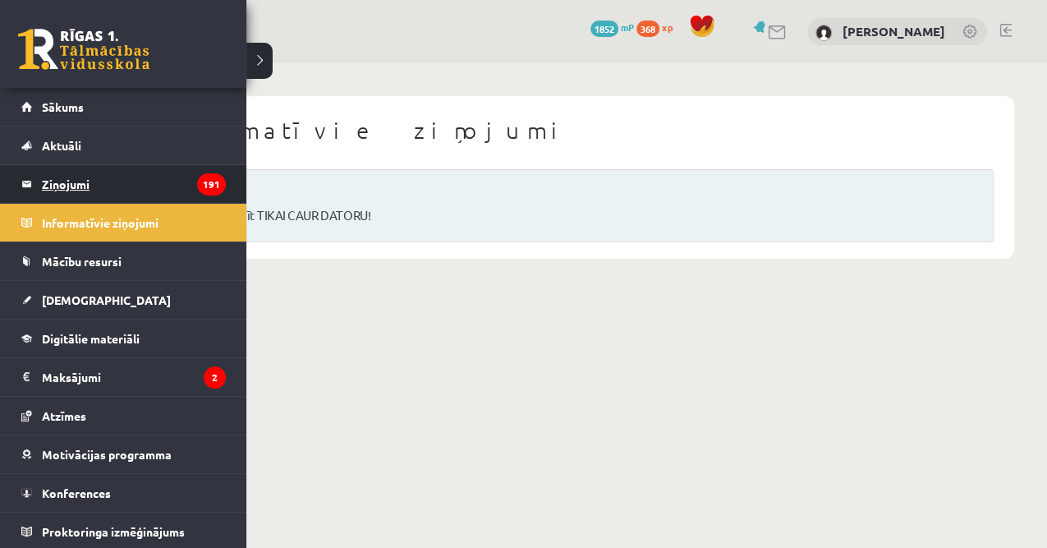
click at [126, 186] on legend "Ziņojumi 191" at bounding box center [134, 184] width 184 height 38
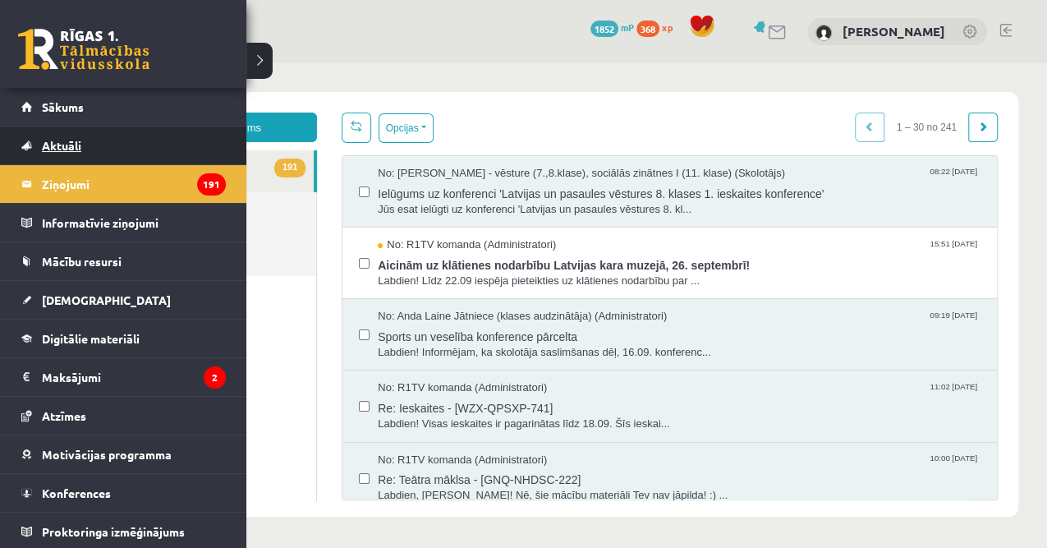
click at [119, 151] on link "Aktuāli" at bounding box center [123, 145] width 204 height 38
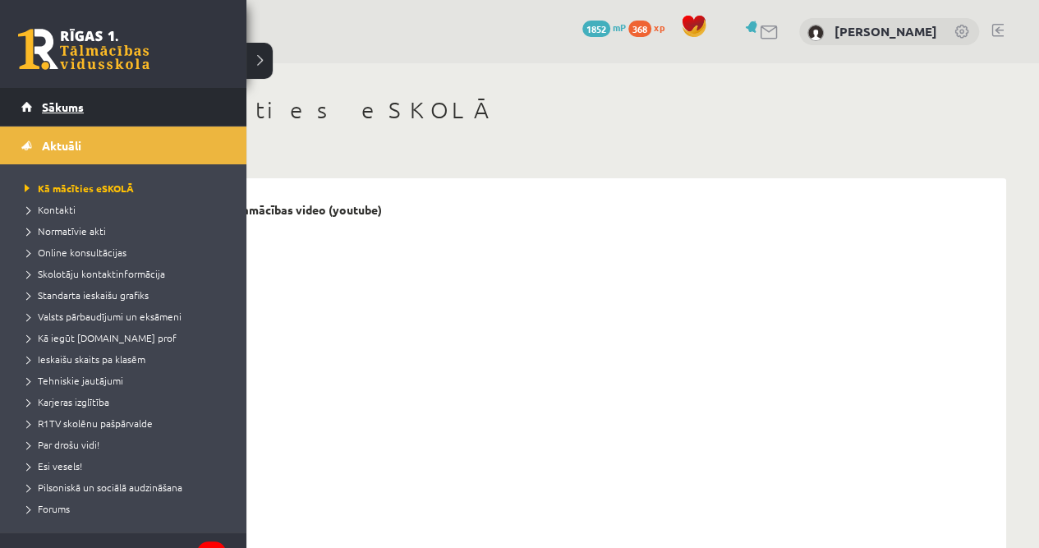
click at [30, 110] on link "Sākums" at bounding box center [123, 107] width 204 height 38
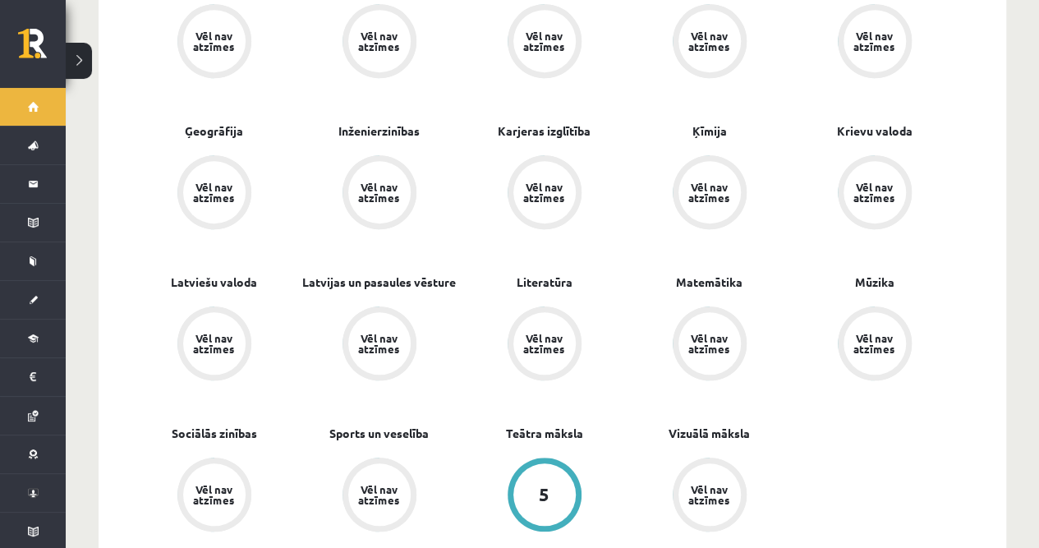
scroll to position [438, 0]
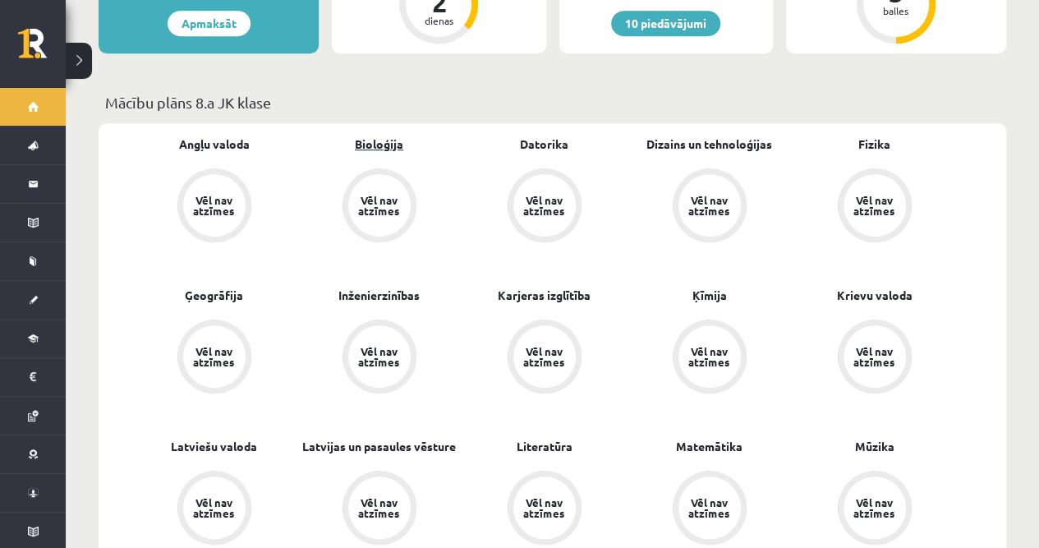
click at [370, 136] on link "Bioloģija" at bounding box center [379, 144] width 48 height 17
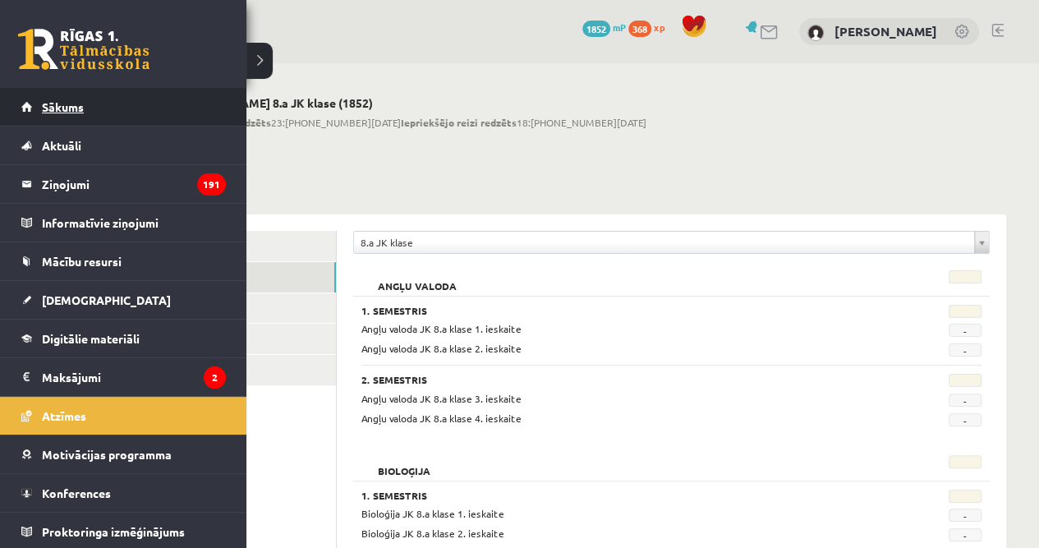
click at [52, 111] on span "Sākums" at bounding box center [63, 106] width 42 height 15
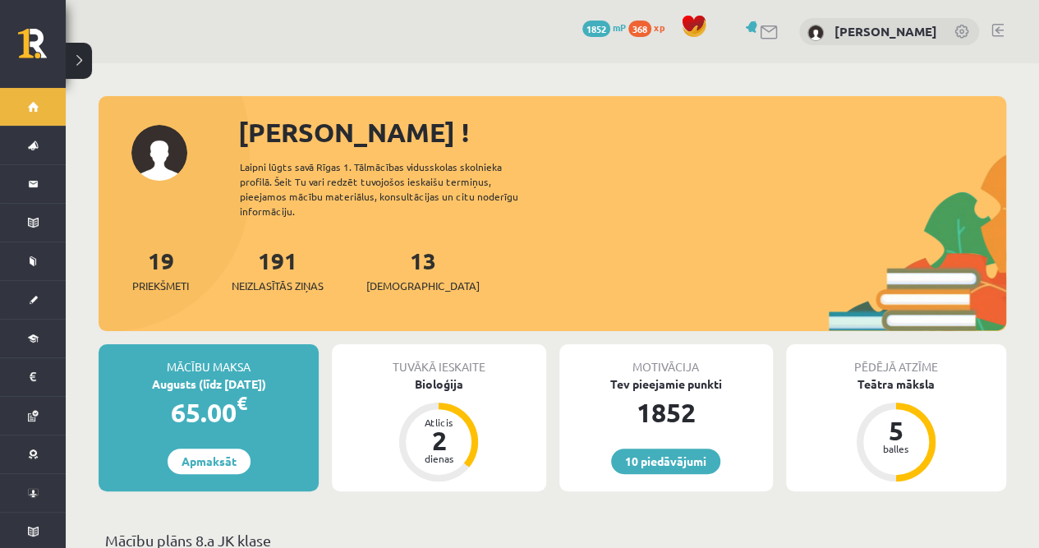
click at [956, 36] on link at bounding box center [962, 33] width 16 height 16
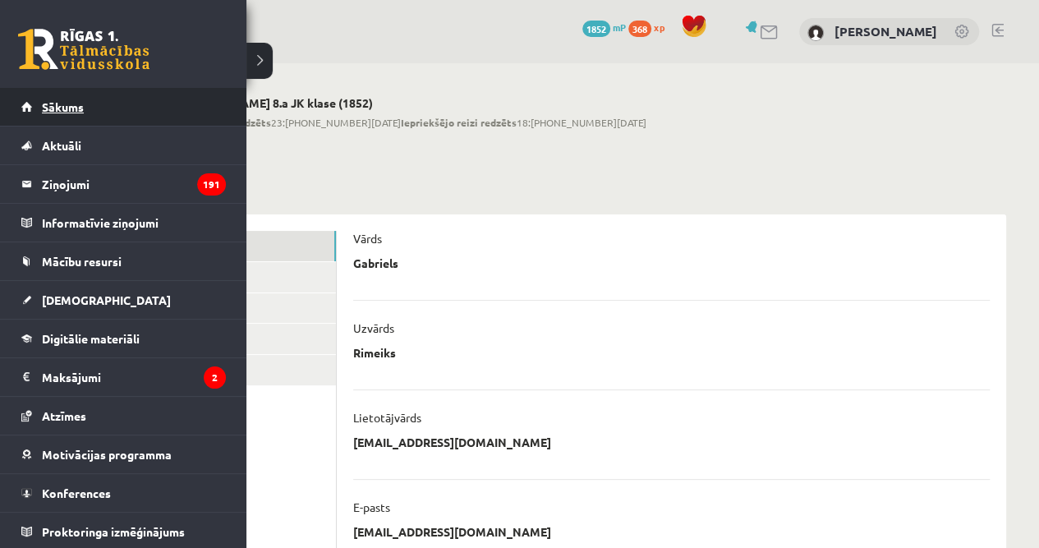
click at [38, 107] on link "Sākums" at bounding box center [123, 107] width 204 height 38
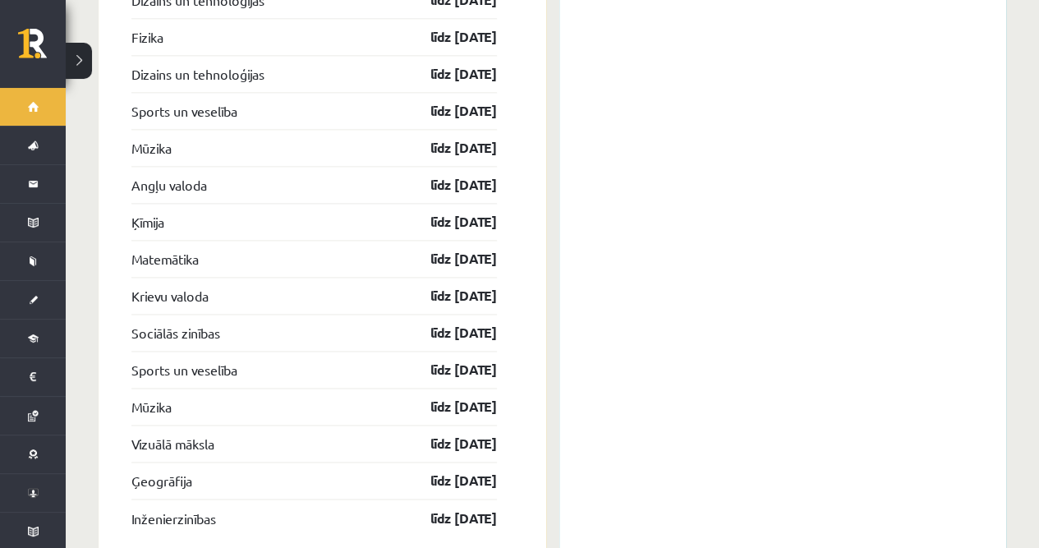
scroll to position [4179, 0]
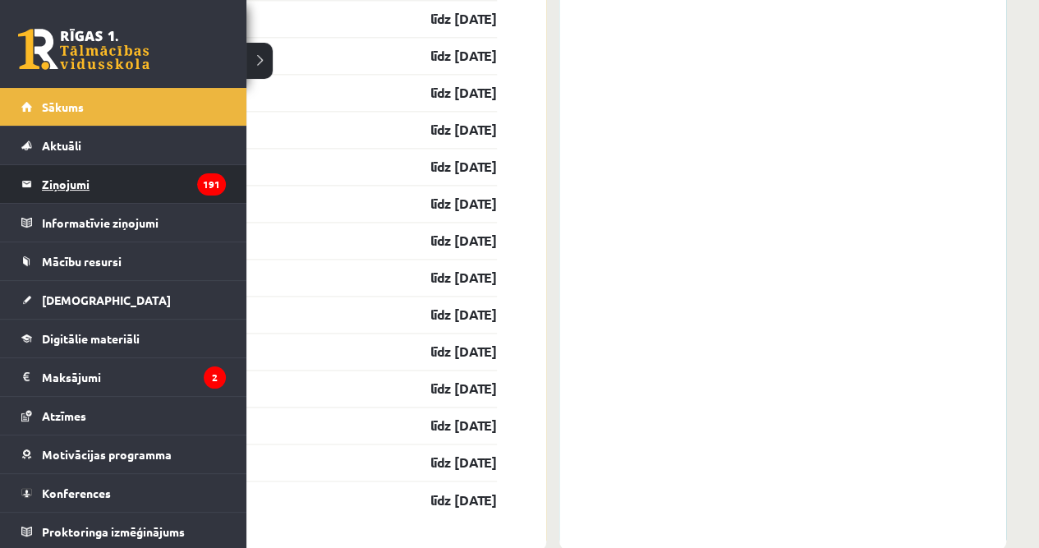
click at [68, 181] on legend "Ziņojumi 191" at bounding box center [134, 184] width 184 height 38
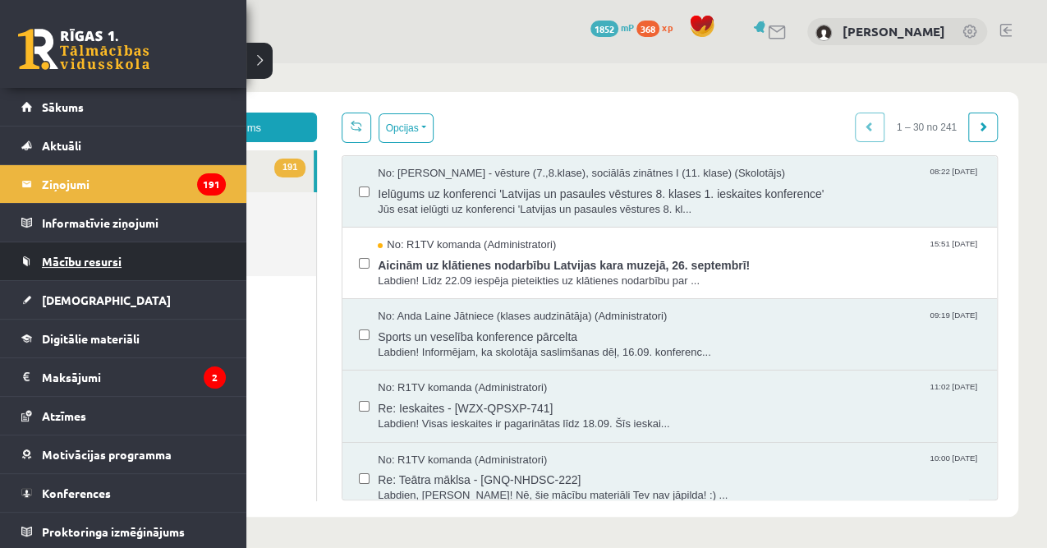
click at [69, 263] on span "Mācību resursi" at bounding box center [82, 261] width 80 height 15
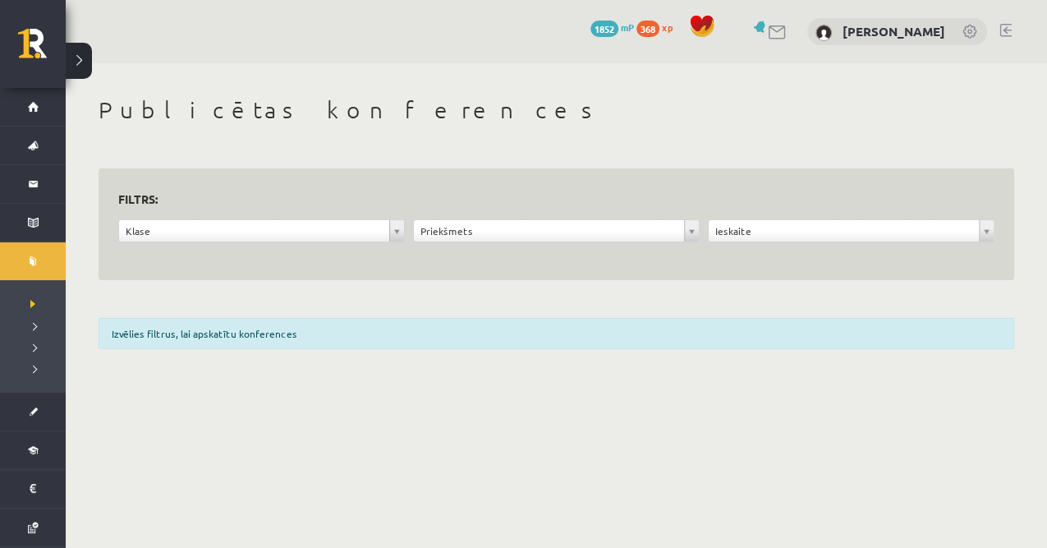
click at [200, 211] on form "**********" at bounding box center [556, 224] width 876 height 73
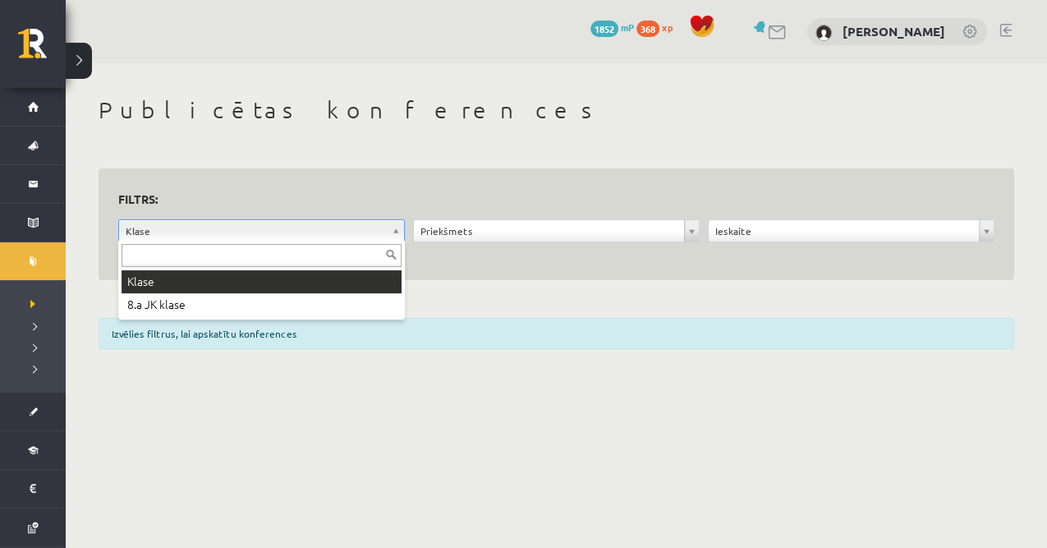
click at [261, 246] on input "text" at bounding box center [262, 255] width 280 height 23
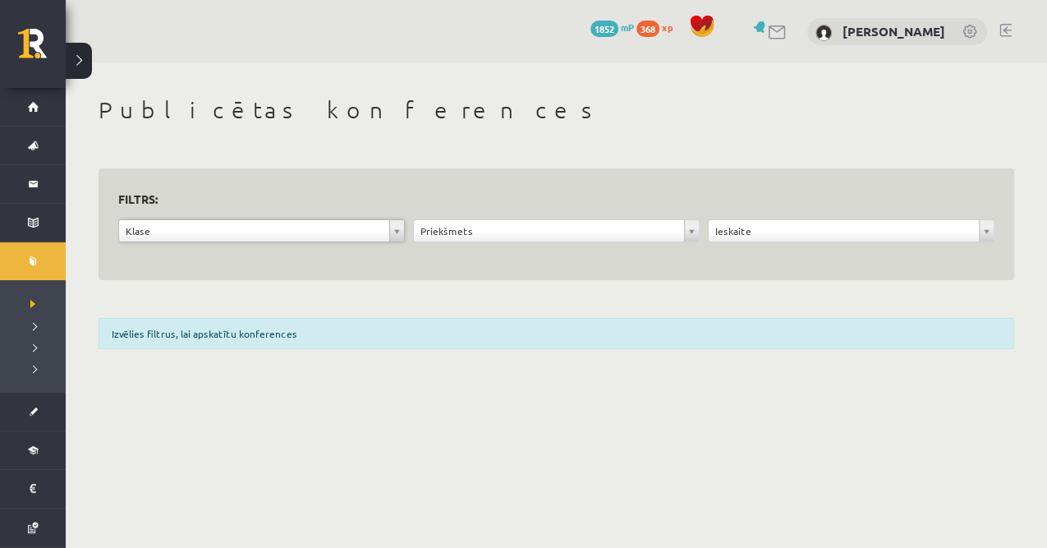
drag, startPoint x: 466, startPoint y: 231, endPoint x: 489, endPoint y: 231, distance: 23.0
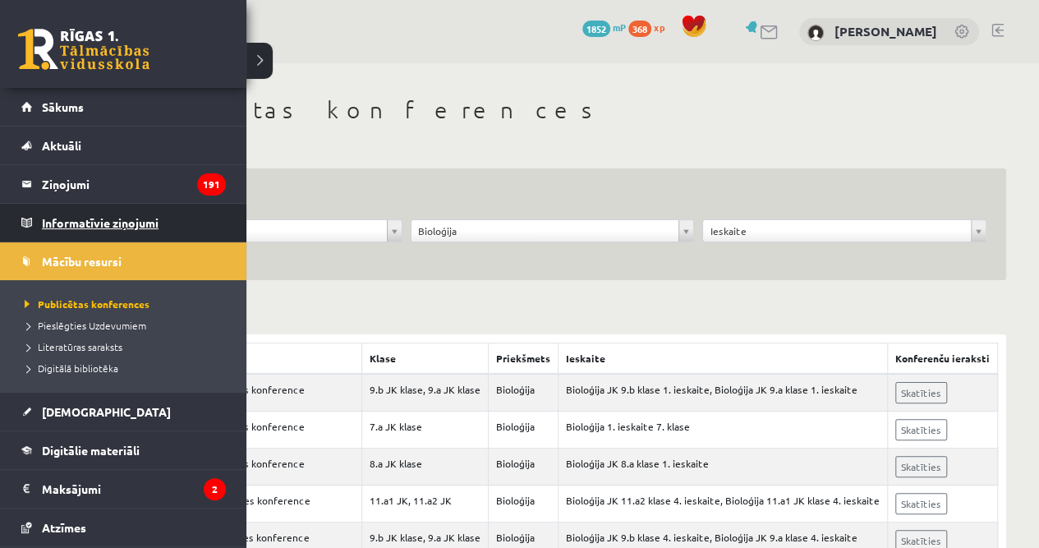
click at [84, 215] on legend "Informatīvie ziņojumi 0" at bounding box center [134, 223] width 184 height 38
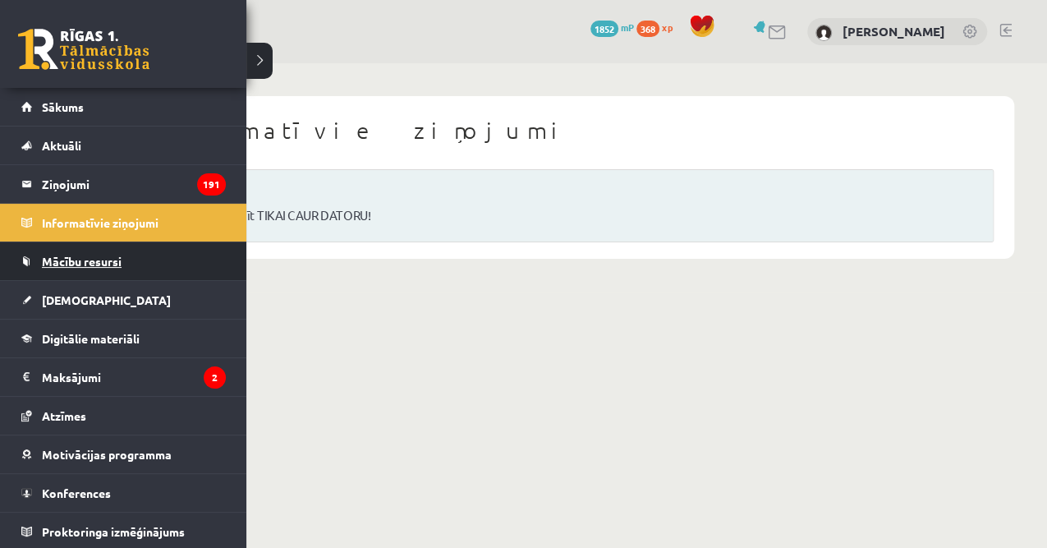
click at [111, 262] on span "Mācību resursi" at bounding box center [82, 261] width 80 height 15
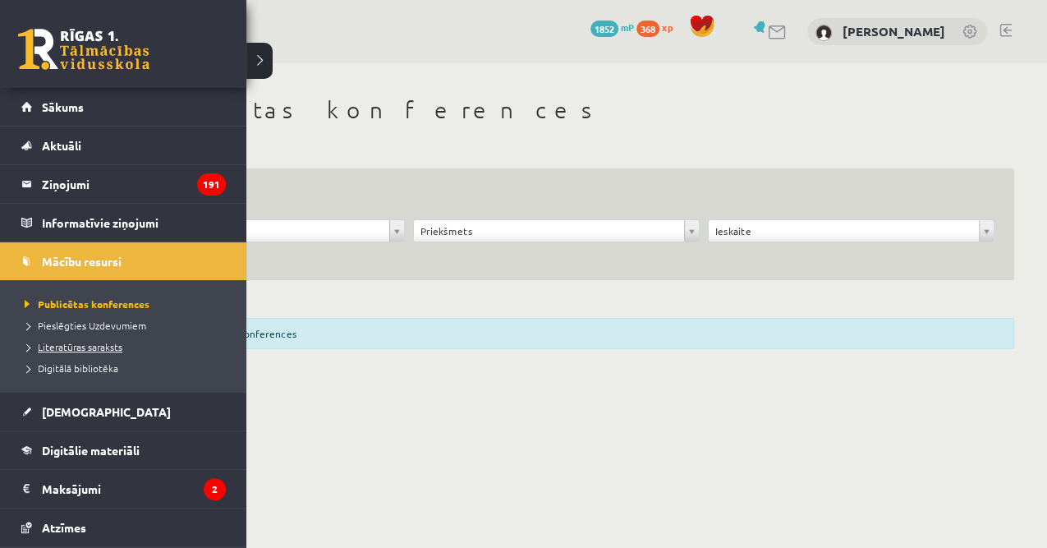
click at [91, 345] on span "Literatūras saraksts" at bounding box center [72, 346] width 102 height 13
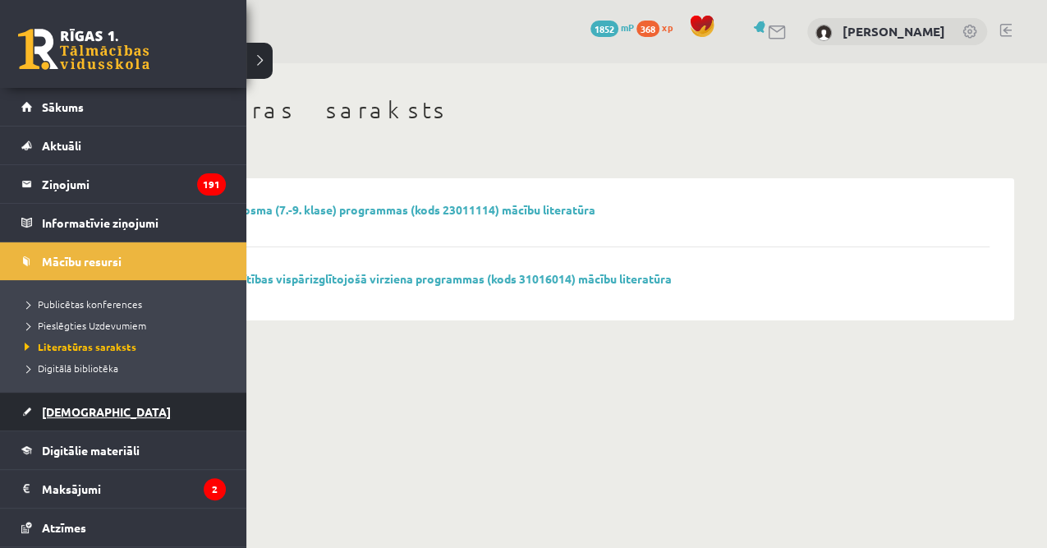
click at [100, 410] on link "[DEMOGRAPHIC_DATA]" at bounding box center [123, 412] width 204 height 38
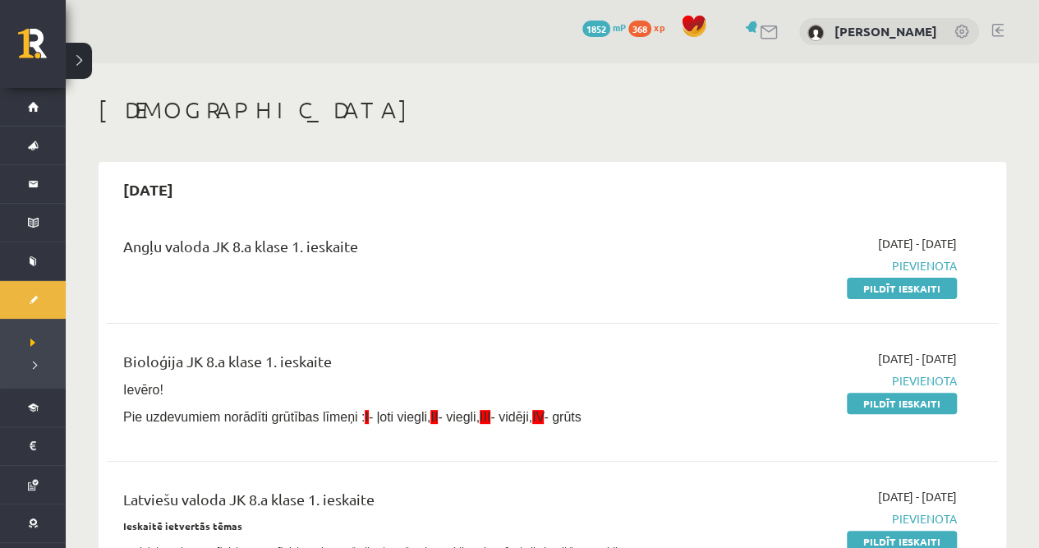
scroll to position [164, 0]
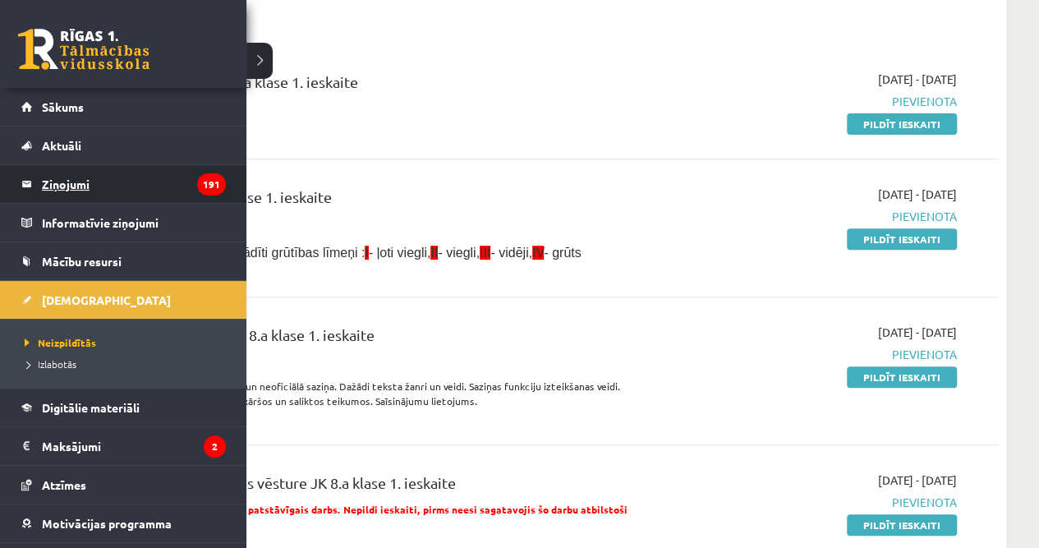
click at [105, 192] on legend "Ziņojumi 191" at bounding box center [134, 184] width 184 height 38
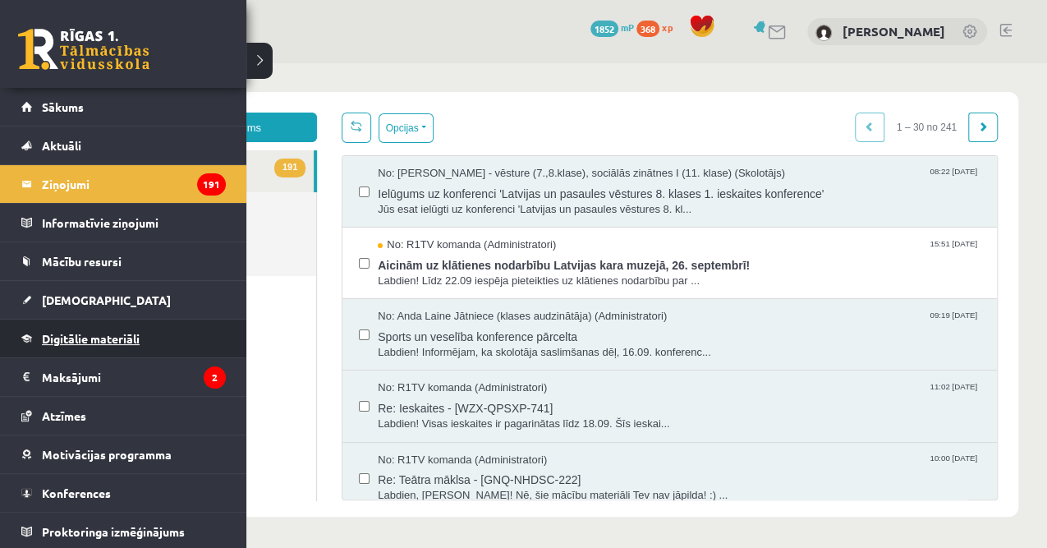
click at [99, 343] on link "Digitālie materiāli" at bounding box center [123, 338] width 204 height 38
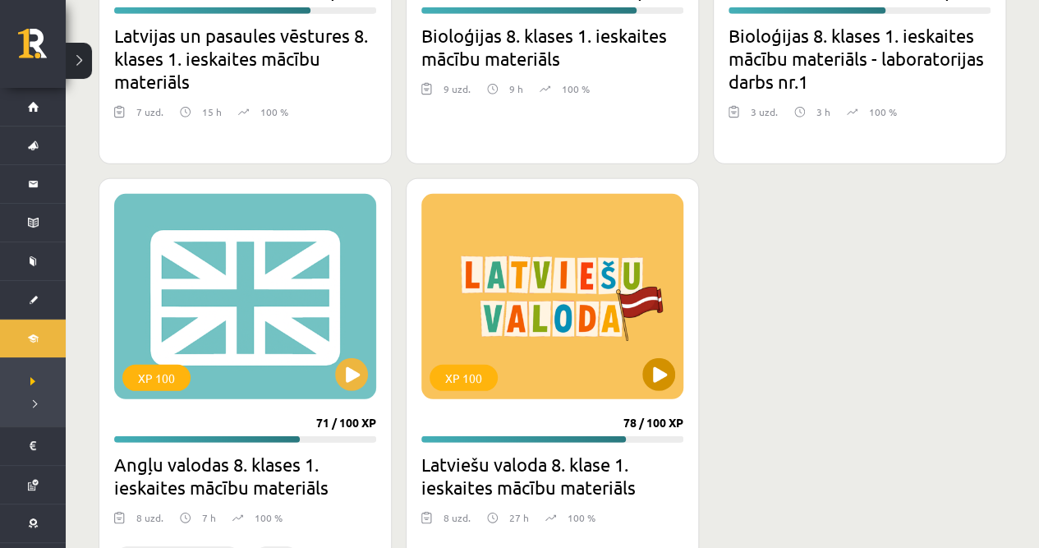
scroll to position [2080, 0]
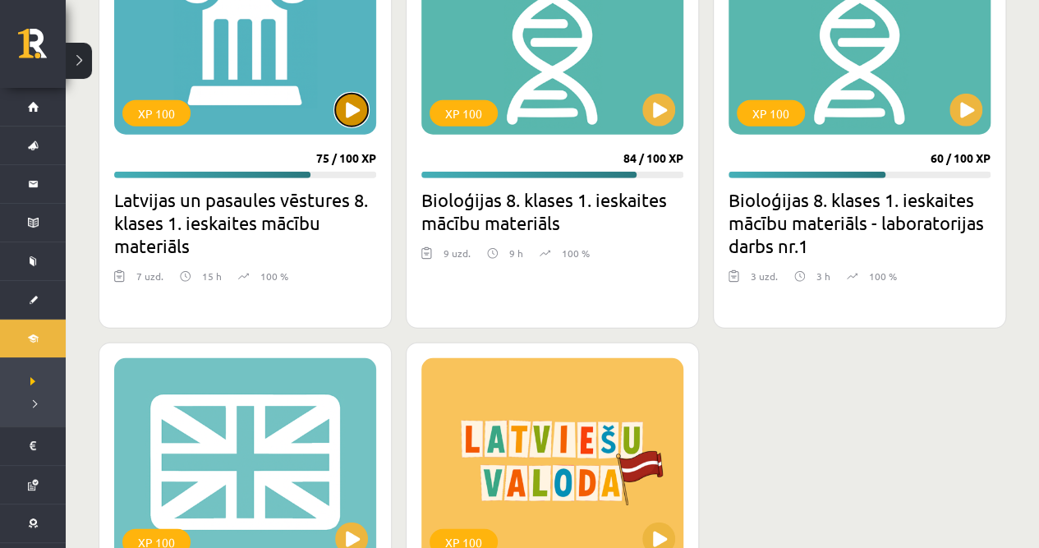
click at [352, 103] on button at bounding box center [351, 110] width 33 height 33
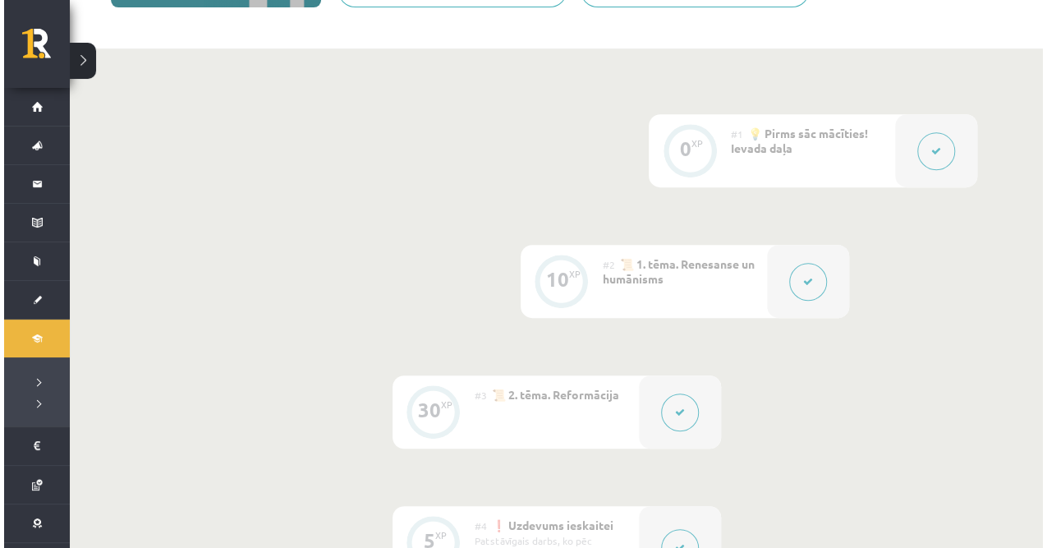
scroll to position [109, 0]
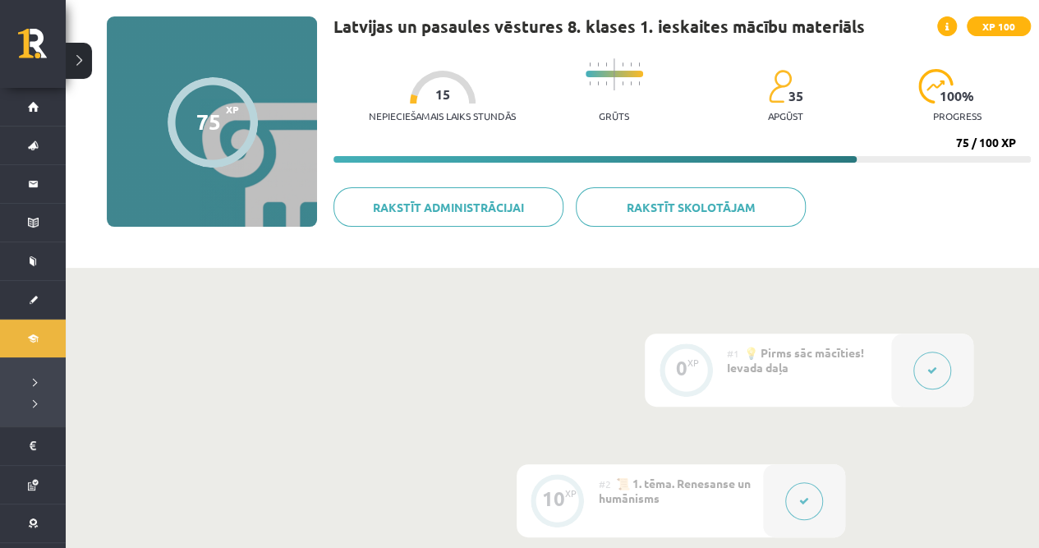
click at [935, 370] on icon at bounding box center [932, 370] width 10 height 10
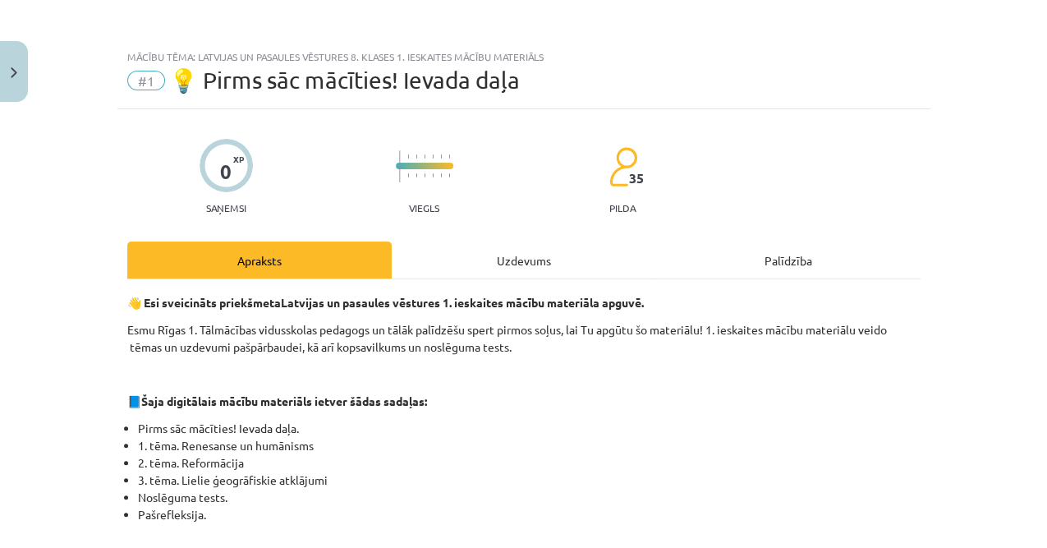
click at [503, 255] on div "Uzdevums" at bounding box center [524, 259] width 264 height 37
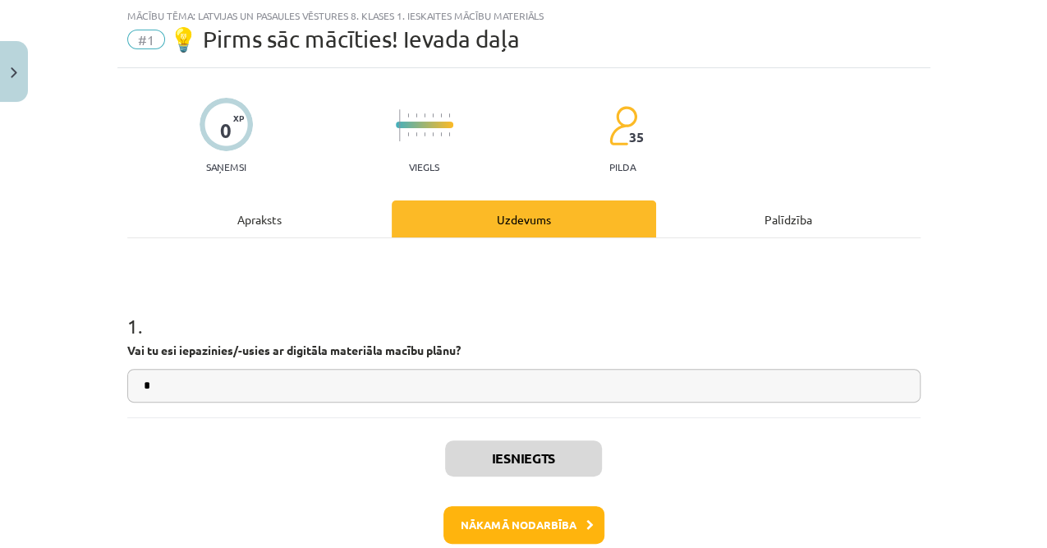
scroll to position [127, 0]
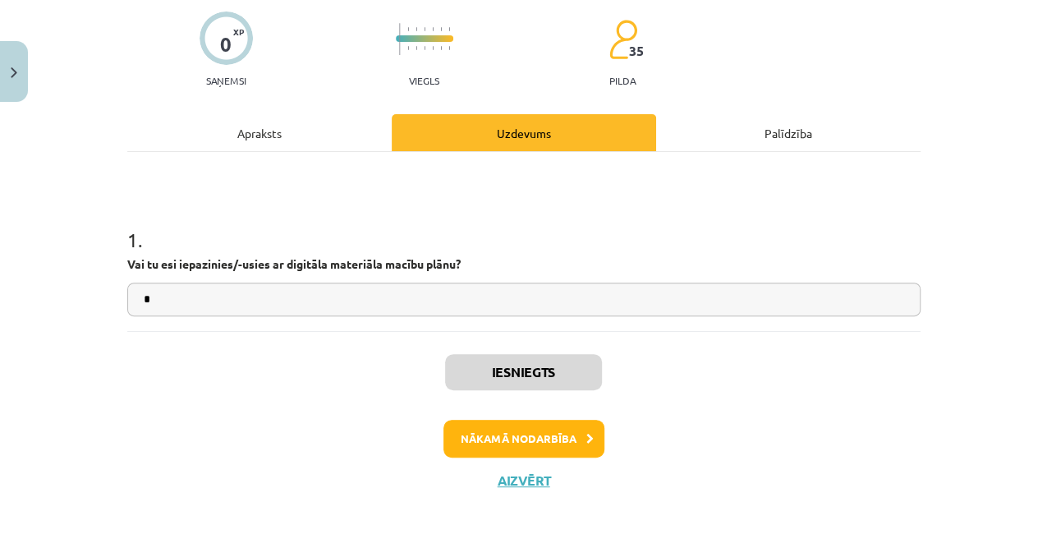
drag, startPoint x: 509, startPoint y: 457, endPoint x: 517, endPoint y: 442, distance: 16.9
click at [509, 457] on div "Iesniegts Nākamā nodarbība Aizvērt" at bounding box center [523, 415] width 793 height 168
click at [534, 438] on button "Nākamā nodarbība" at bounding box center [523, 439] width 161 height 38
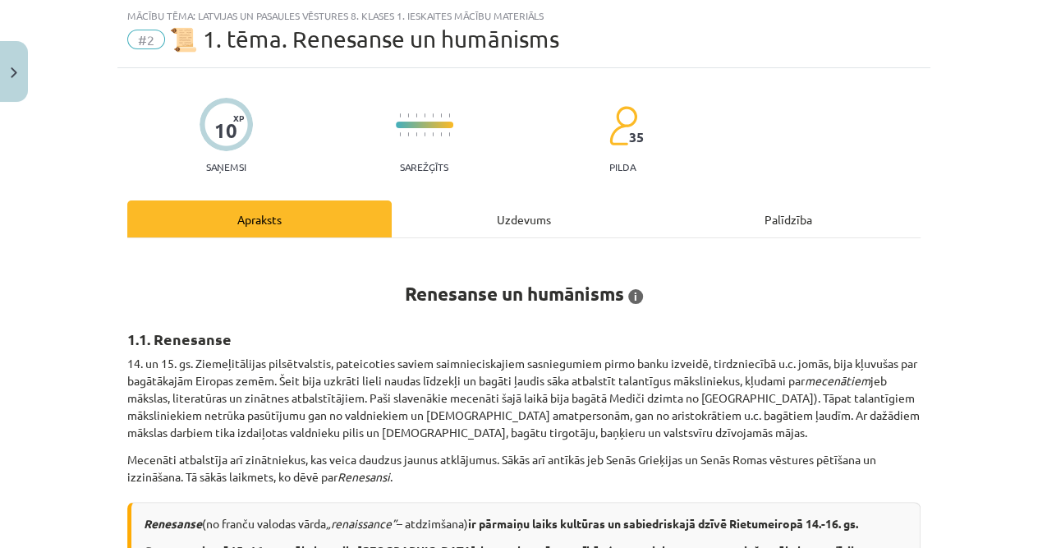
click at [549, 221] on div "Uzdevums" at bounding box center [524, 218] width 264 height 37
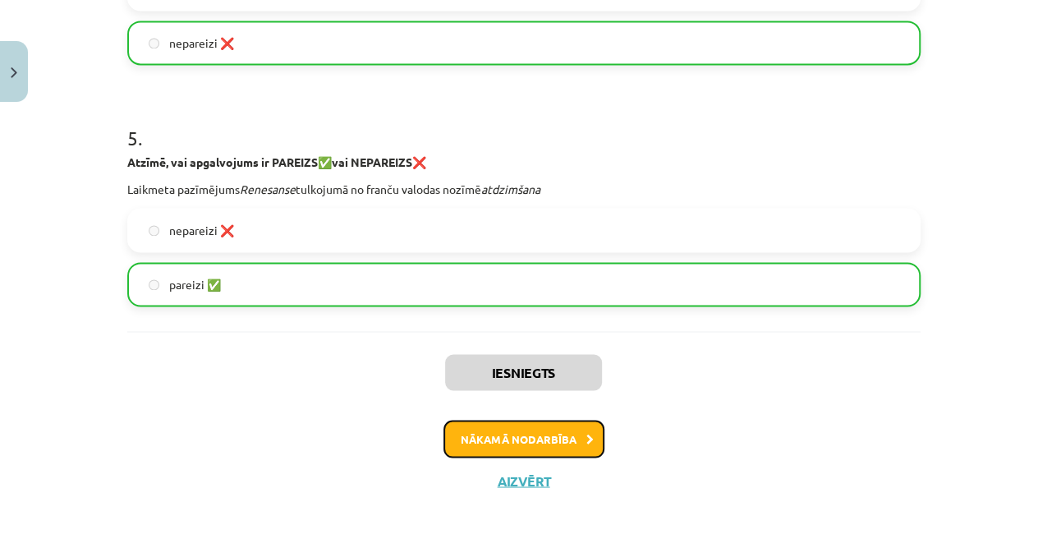
click at [510, 420] on button "Nākamā nodarbība" at bounding box center [523, 439] width 161 height 38
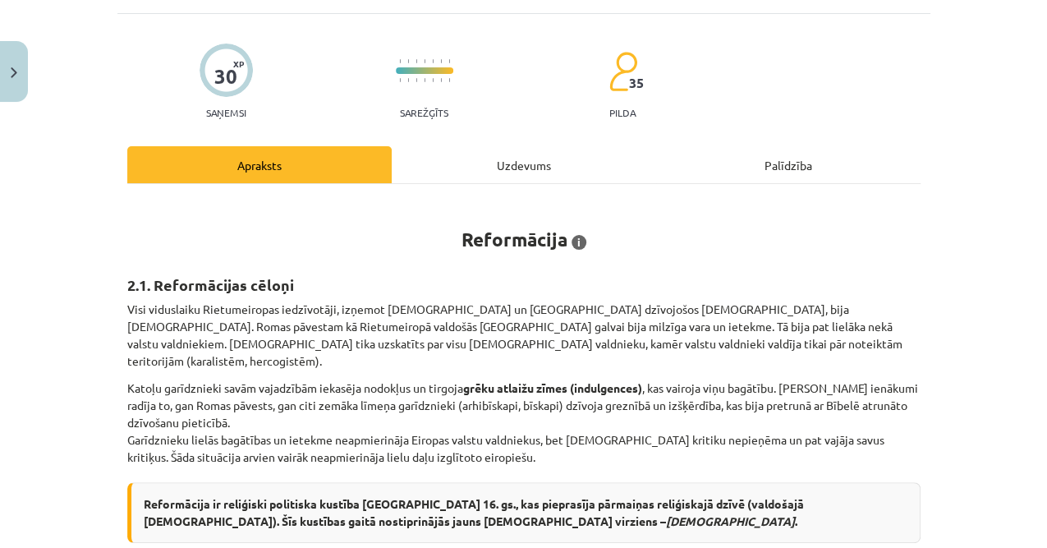
click at [514, 223] on h1 "Reformācija i Pēc – 1) [PERSON_NAME] [GEOGRAPHIC_DATA]. [GEOGRAPHIC_DATA]. Latv…" at bounding box center [523, 225] width 793 height 52
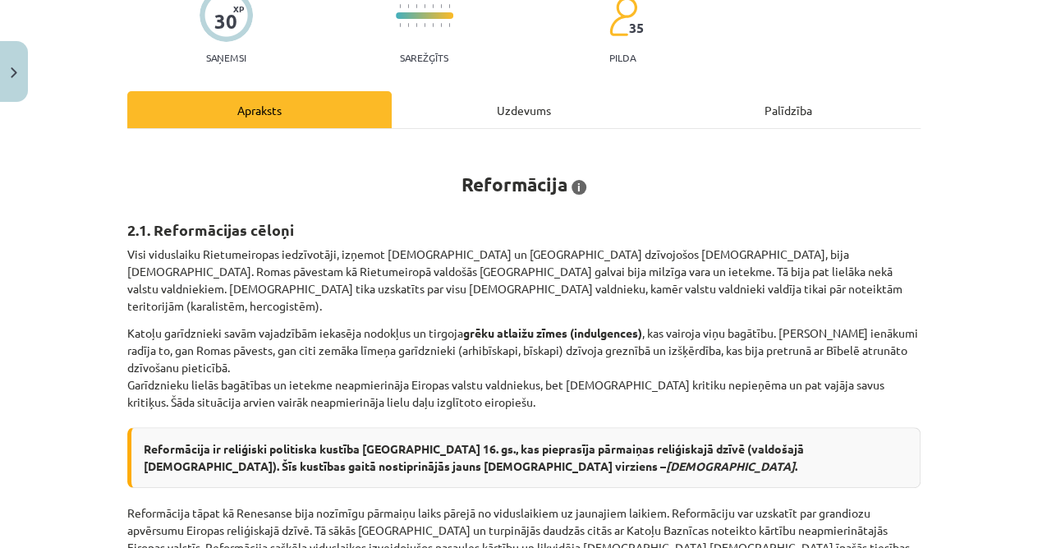
click at [510, 153] on h1 "Reformācija i Pēc – 1) [PERSON_NAME] [GEOGRAPHIC_DATA]. [GEOGRAPHIC_DATA]. Latv…" at bounding box center [523, 170] width 793 height 52
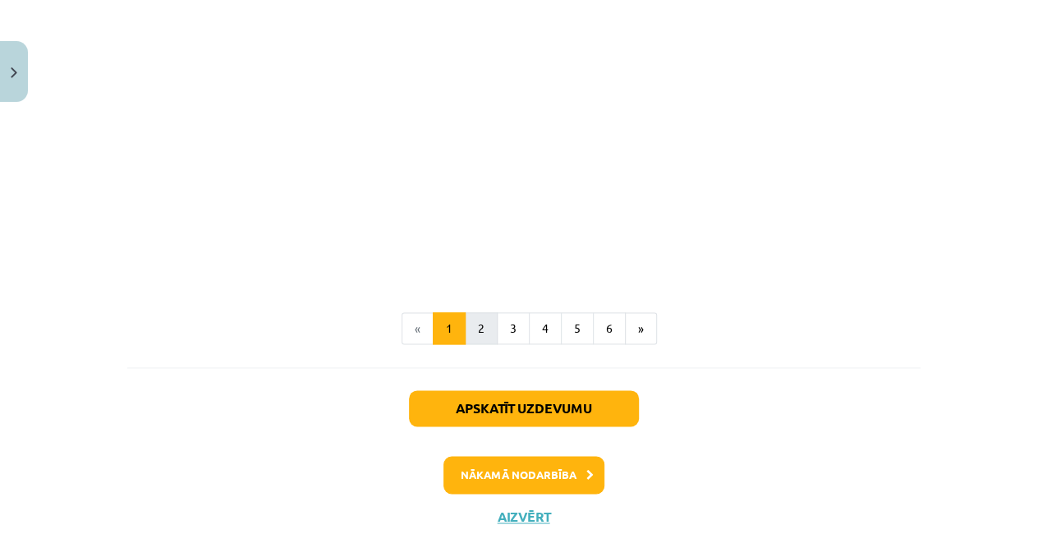
scroll to position [883, 0]
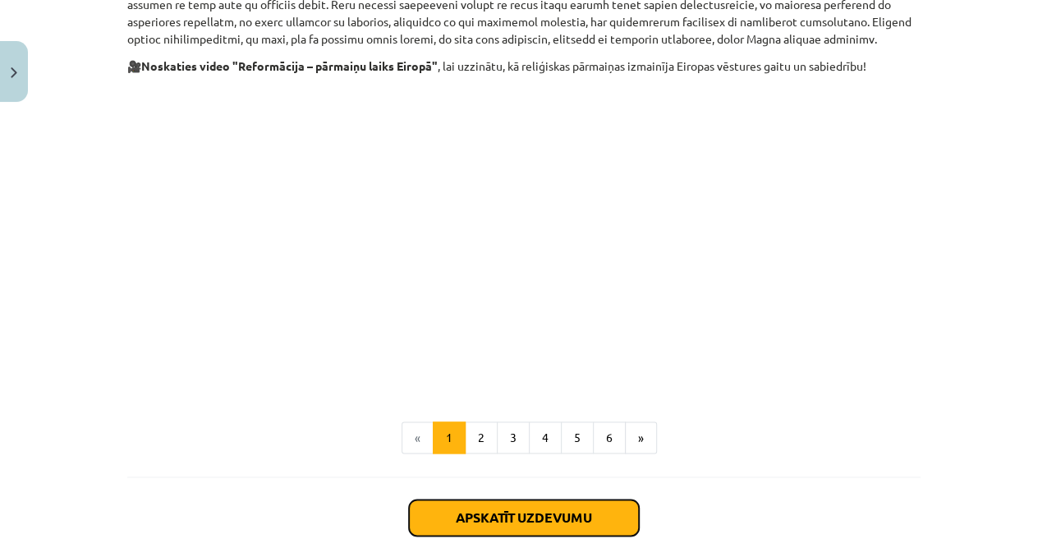
click at [545, 499] on button "Apskatīt uzdevumu" at bounding box center [524, 517] width 230 height 36
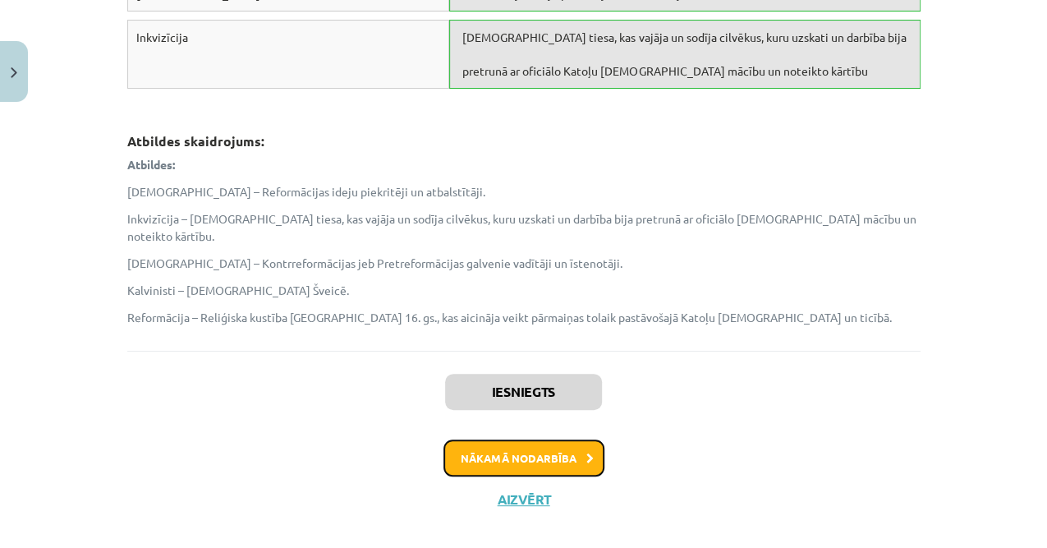
click at [508, 445] on button "Nākamā nodarbība" at bounding box center [523, 458] width 161 height 38
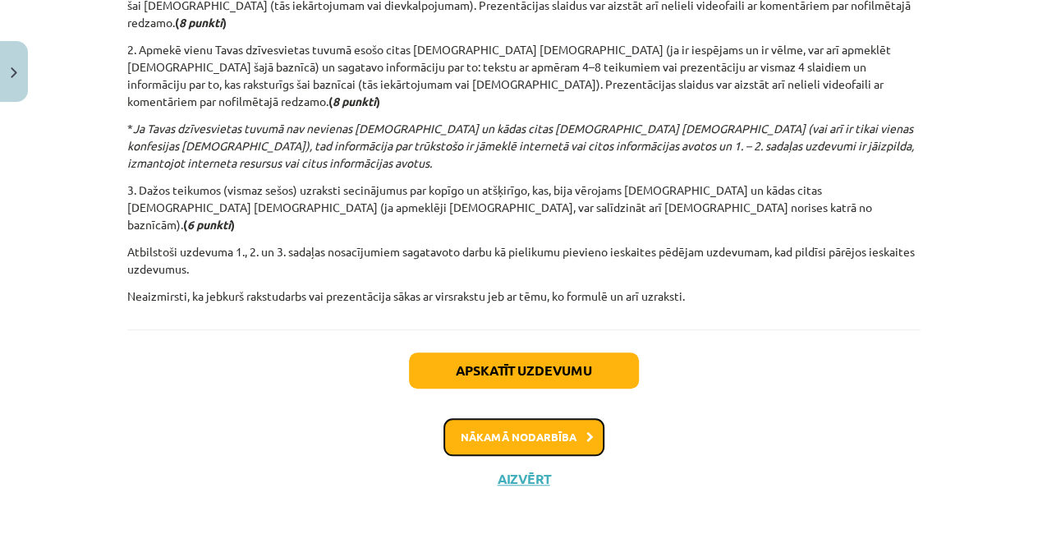
scroll to position [41, 0]
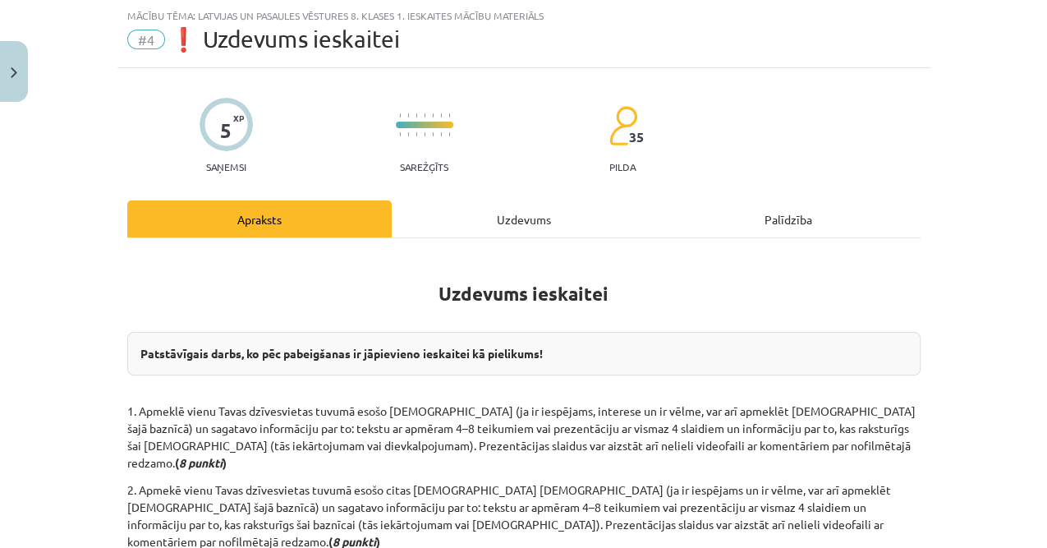
click at [531, 215] on div "Uzdevums" at bounding box center [524, 218] width 264 height 37
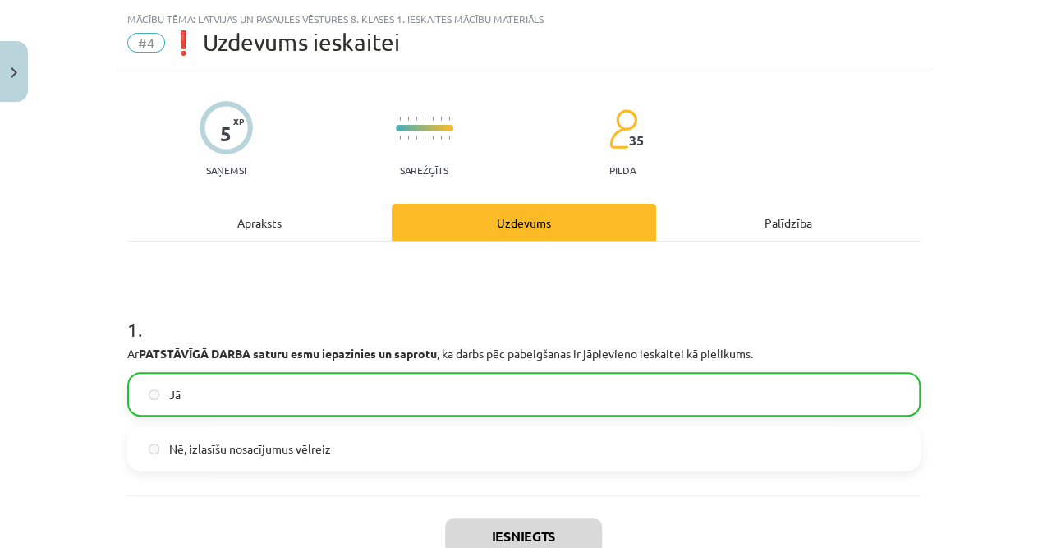
scroll to position [202, 0]
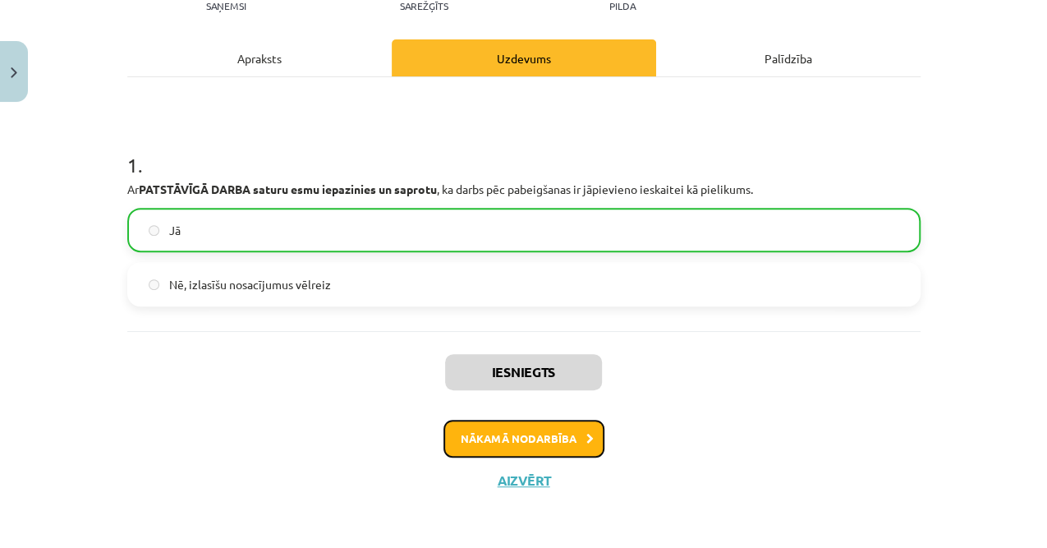
click at [523, 434] on button "Nākamā nodarbība" at bounding box center [523, 439] width 161 height 38
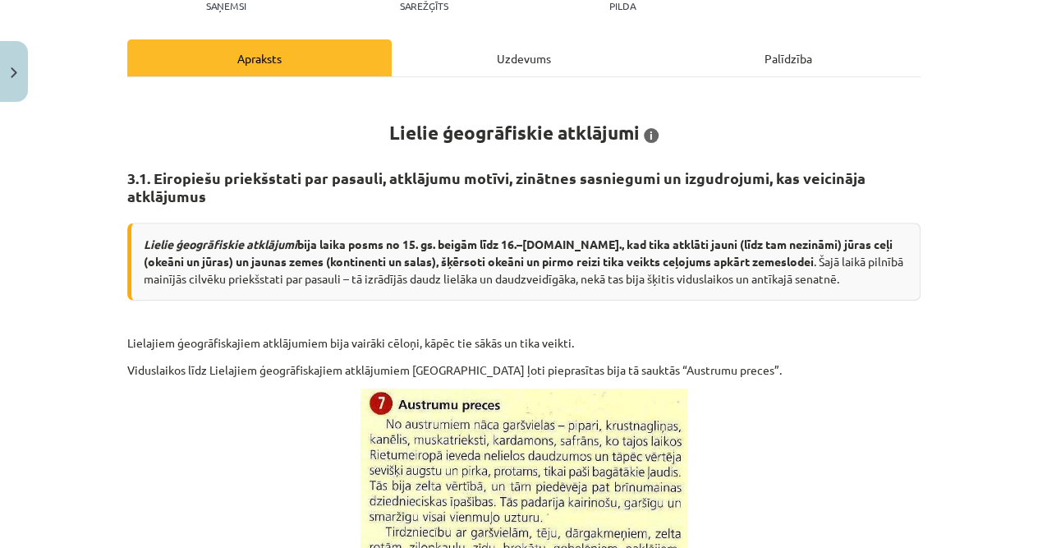
scroll to position [41, 0]
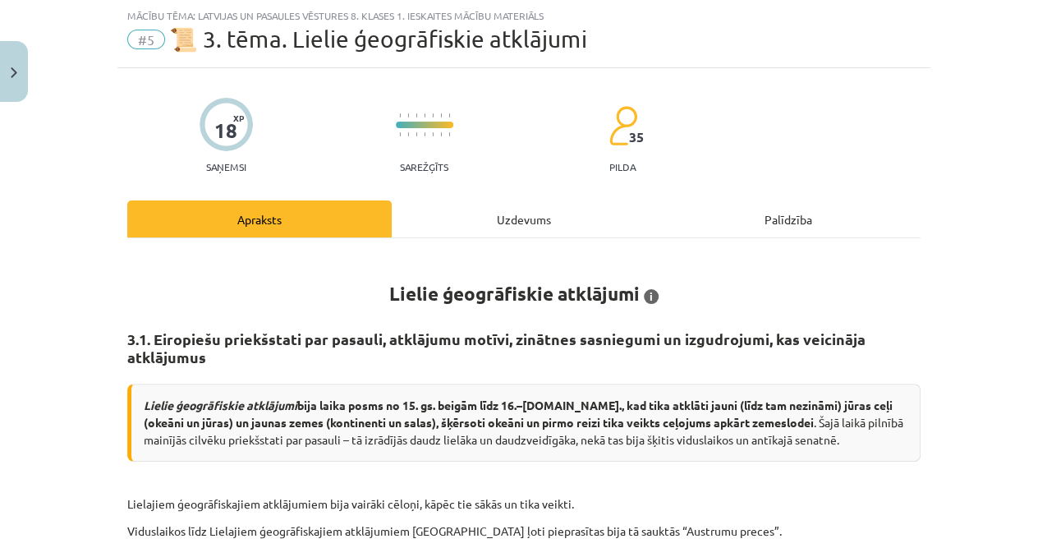
click at [486, 212] on div "Uzdevums" at bounding box center [524, 218] width 264 height 37
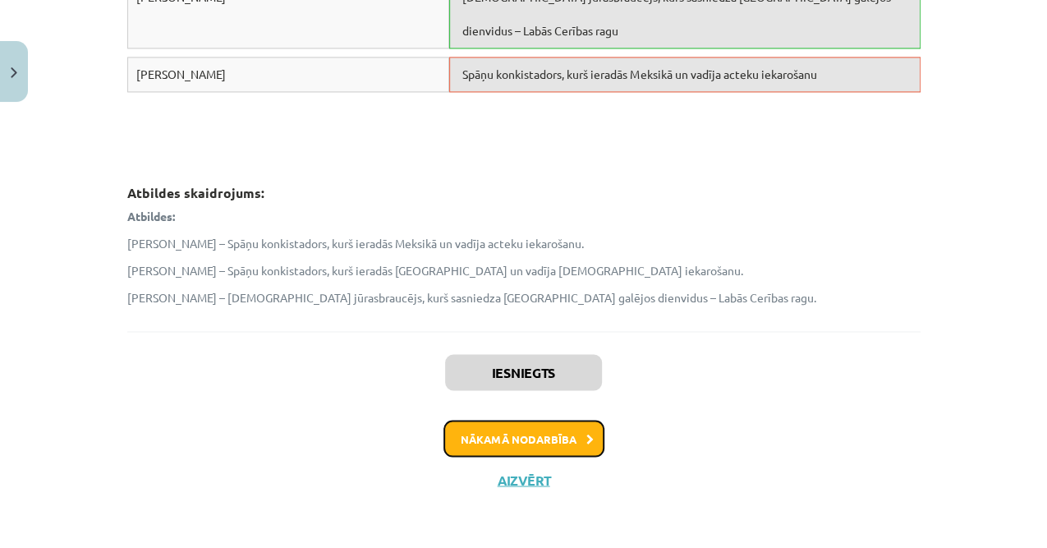
click at [512, 442] on button "Nākamā nodarbība" at bounding box center [523, 439] width 161 height 38
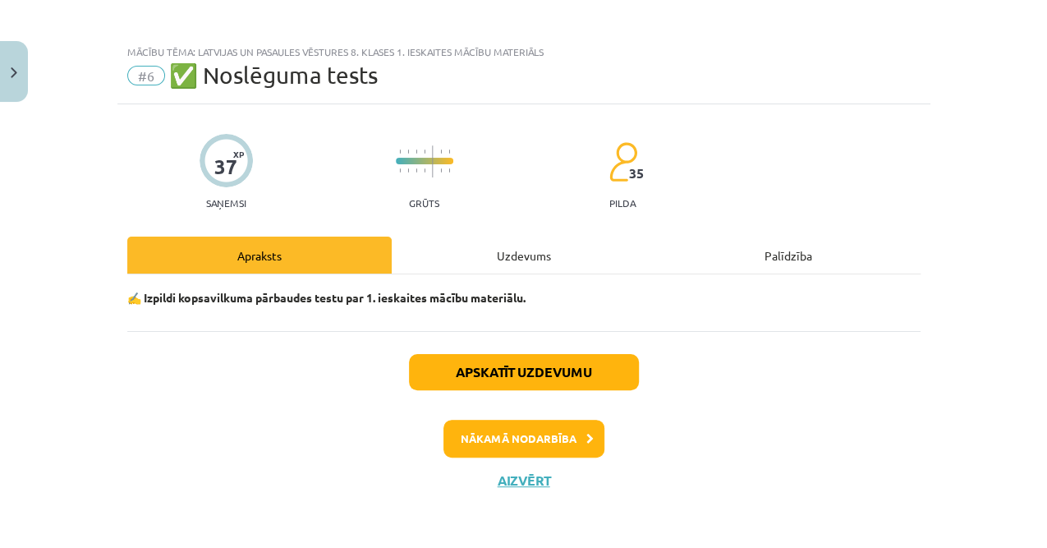
click at [517, 260] on div "Uzdevums" at bounding box center [524, 255] width 264 height 37
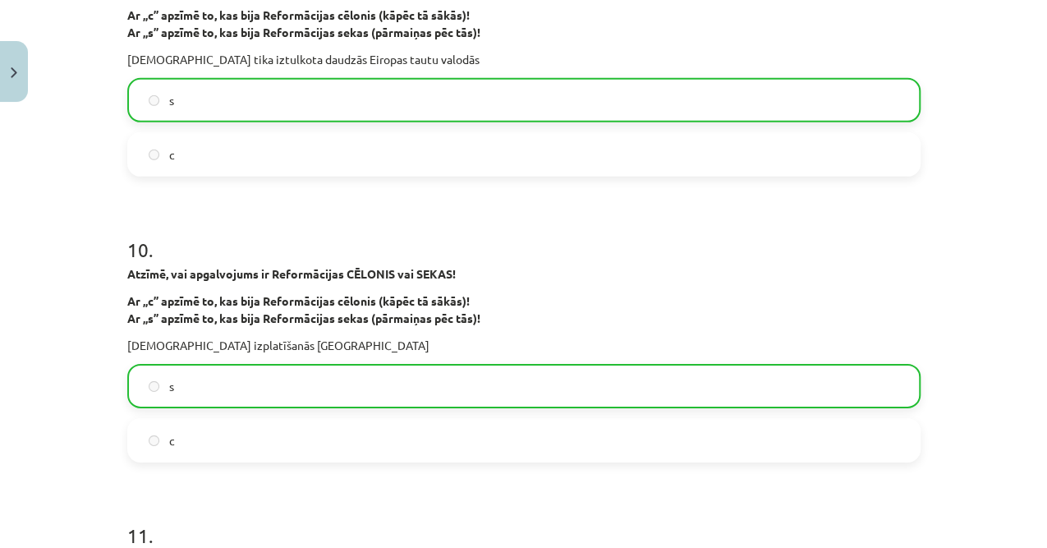
scroll to position [0, 0]
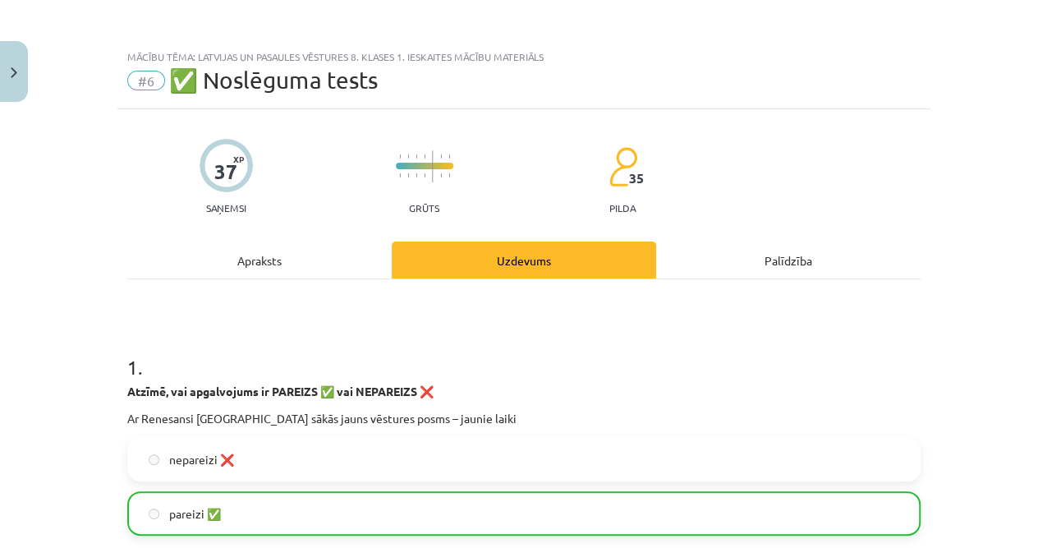
click at [299, 260] on div "Apraksts" at bounding box center [259, 259] width 264 height 37
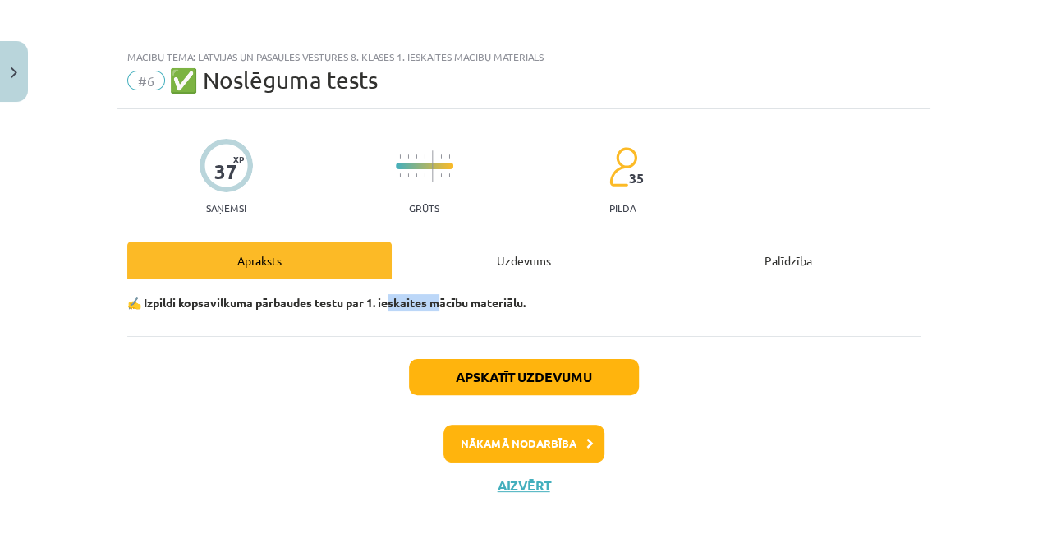
click at [531, 310] on p "✍️ Izpildi kopsavilkuma pārbaudes testu par 1. ieskaites mācību materiālu." at bounding box center [523, 302] width 793 height 17
click at [353, 324] on div "✍️ Izpildi kopsavilkuma pārbaudes testu par 1. ieskaites mācību materiālu." at bounding box center [523, 307] width 793 height 57
click at [143, 76] on span "#6" at bounding box center [146, 81] width 38 height 20
click at [143, 77] on span "#6" at bounding box center [146, 81] width 38 height 20
drag, startPoint x: 215, startPoint y: 79, endPoint x: 241, endPoint y: 90, distance: 27.9
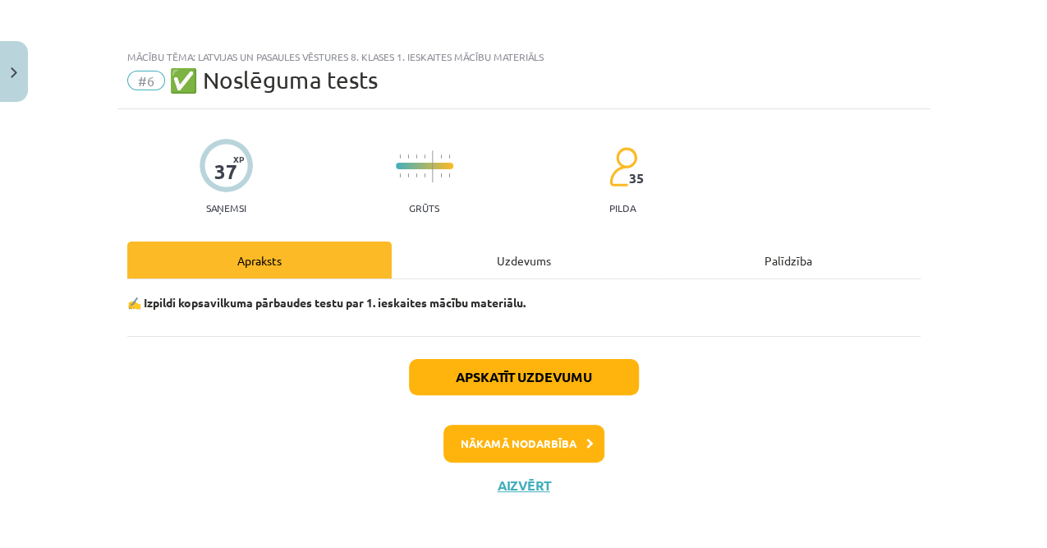
click at [217, 79] on span "✅ Noslēguma tests" at bounding box center [273, 80] width 209 height 27
click at [292, 105] on div "Mācību tēma: Latvijas un pasaules vēstures 8. klases 1. ieskaites mācību materi…" at bounding box center [523, 75] width 813 height 68
click at [14, 70] on img "Close" at bounding box center [14, 72] width 7 height 11
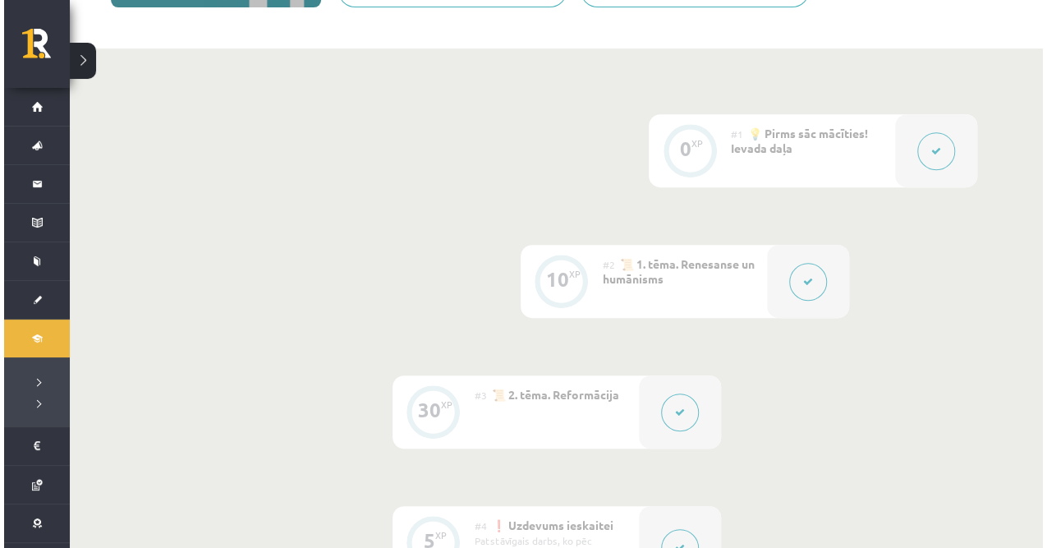
scroll to position [657, 0]
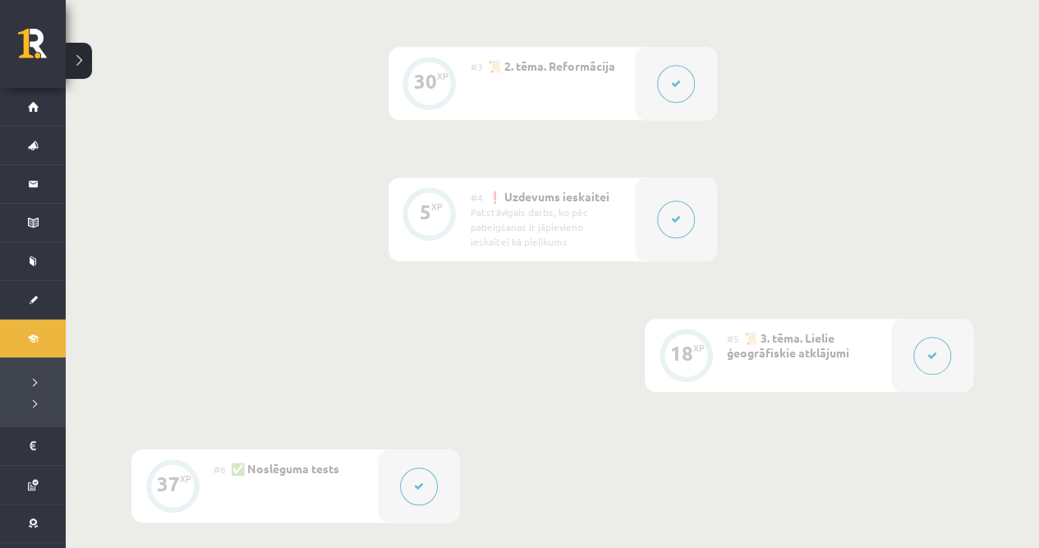
click at [673, 223] on icon at bounding box center [676, 219] width 10 height 10
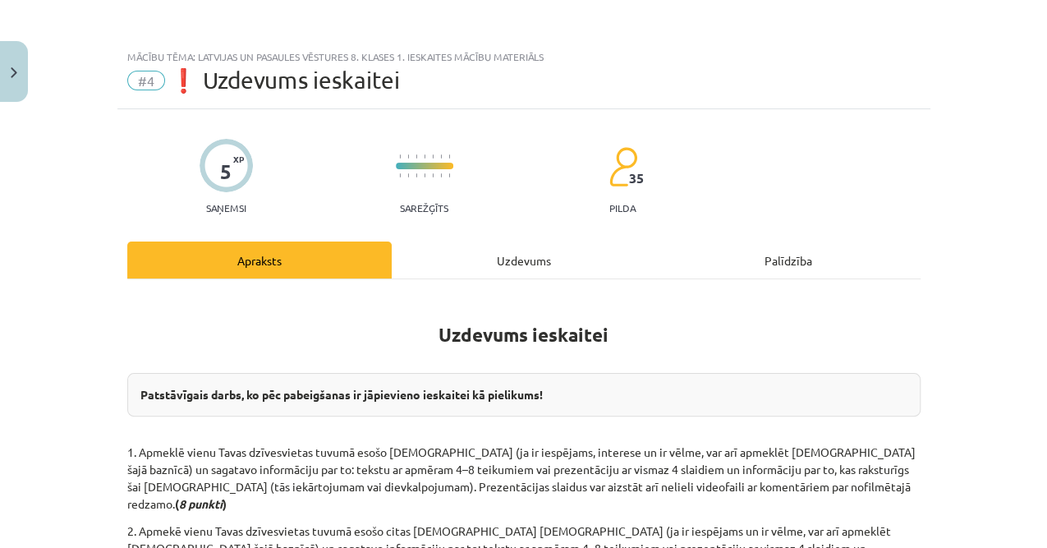
click at [473, 260] on div "Uzdevums" at bounding box center [524, 259] width 264 height 37
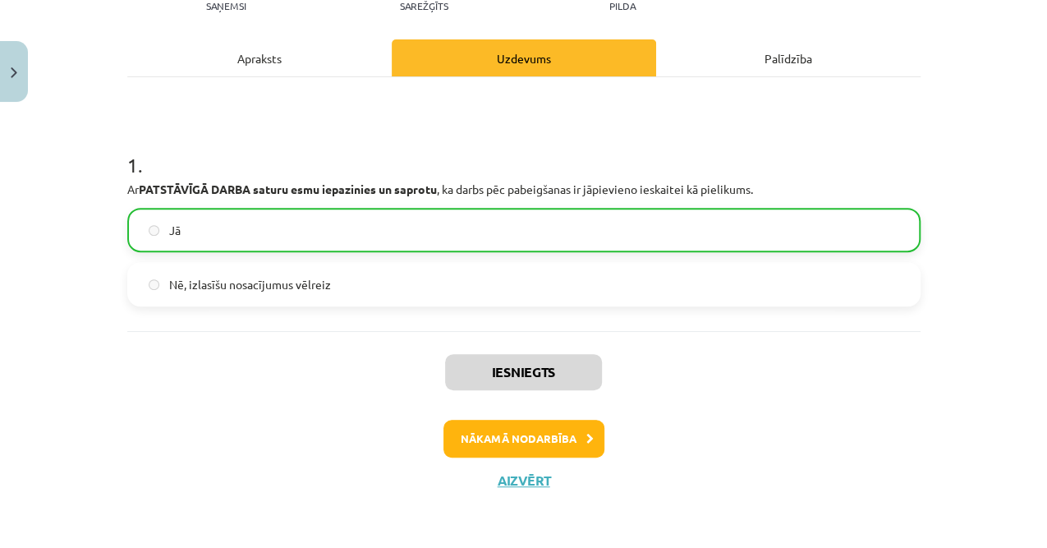
click at [217, 39] on div "Apraksts" at bounding box center [259, 57] width 264 height 37
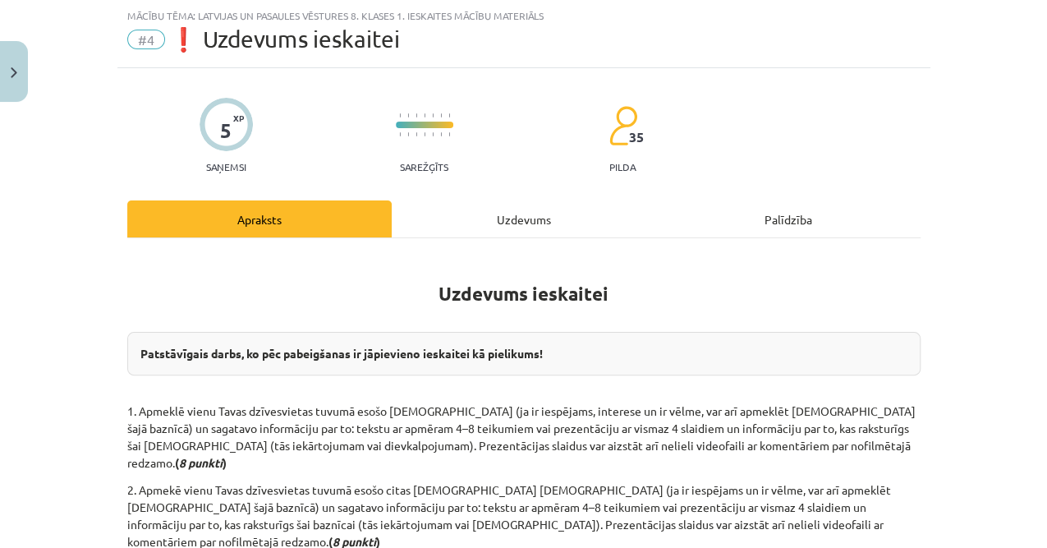
scroll to position [315, 0]
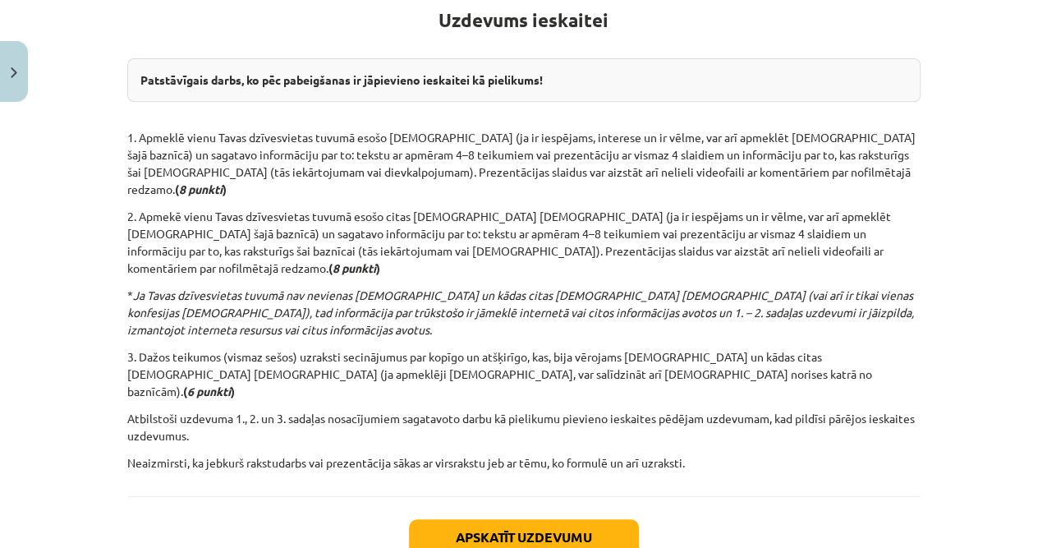
drag, startPoint x: 775, startPoint y: 184, endPoint x: 651, endPoint y: 189, distance: 124.1
click at [650, 208] on p "2. Apmekē vienu Tavas dzīvesvietas tuvumā esošo citas [DEMOGRAPHIC_DATA] [DEMOG…" at bounding box center [523, 242] width 793 height 69
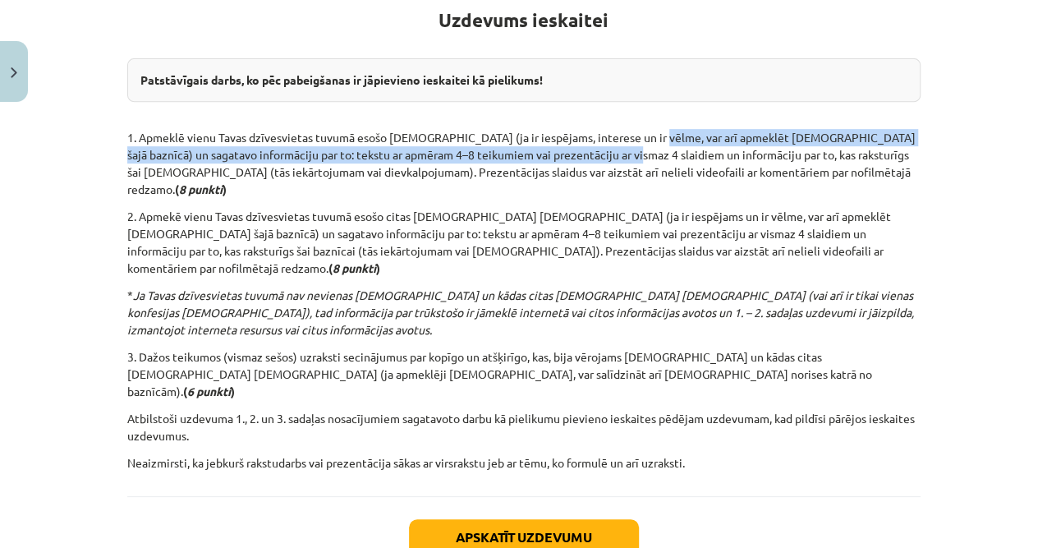
click at [568, 87] on div "Uzdevums ieskaitei Patstāvīgais darbs, ko pēc pabeigšanas ir jāpievieno ieskait…" at bounding box center [523, 225] width 793 height 492
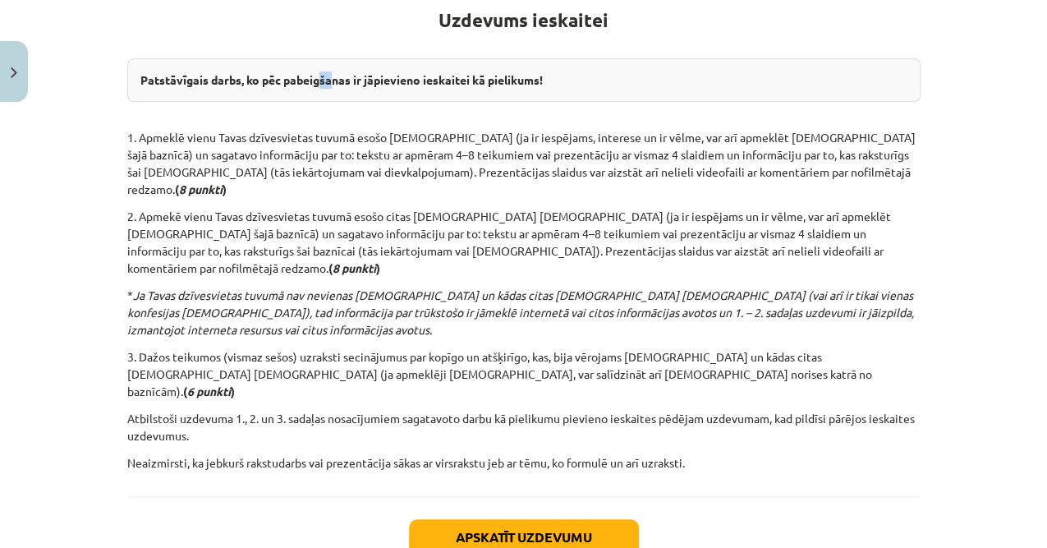
click at [315, 64] on div "Patstāvīgais darbs, ko pēc pabeigšanas ir jāpievieno ieskaitei kā pielikums!" at bounding box center [523, 80] width 793 height 44
click at [206, 40] on h1 "Uzdevums ieskaitei" at bounding box center [523, 16] width 793 height 74
click at [510, 248] on div "Uzdevums ieskaitei Patstāvīgais darbs, ko pēc pabeigšanas ir jāpievieno ieskait…" at bounding box center [523, 225] width 793 height 492
